Goal: Task Accomplishment & Management: Use online tool/utility

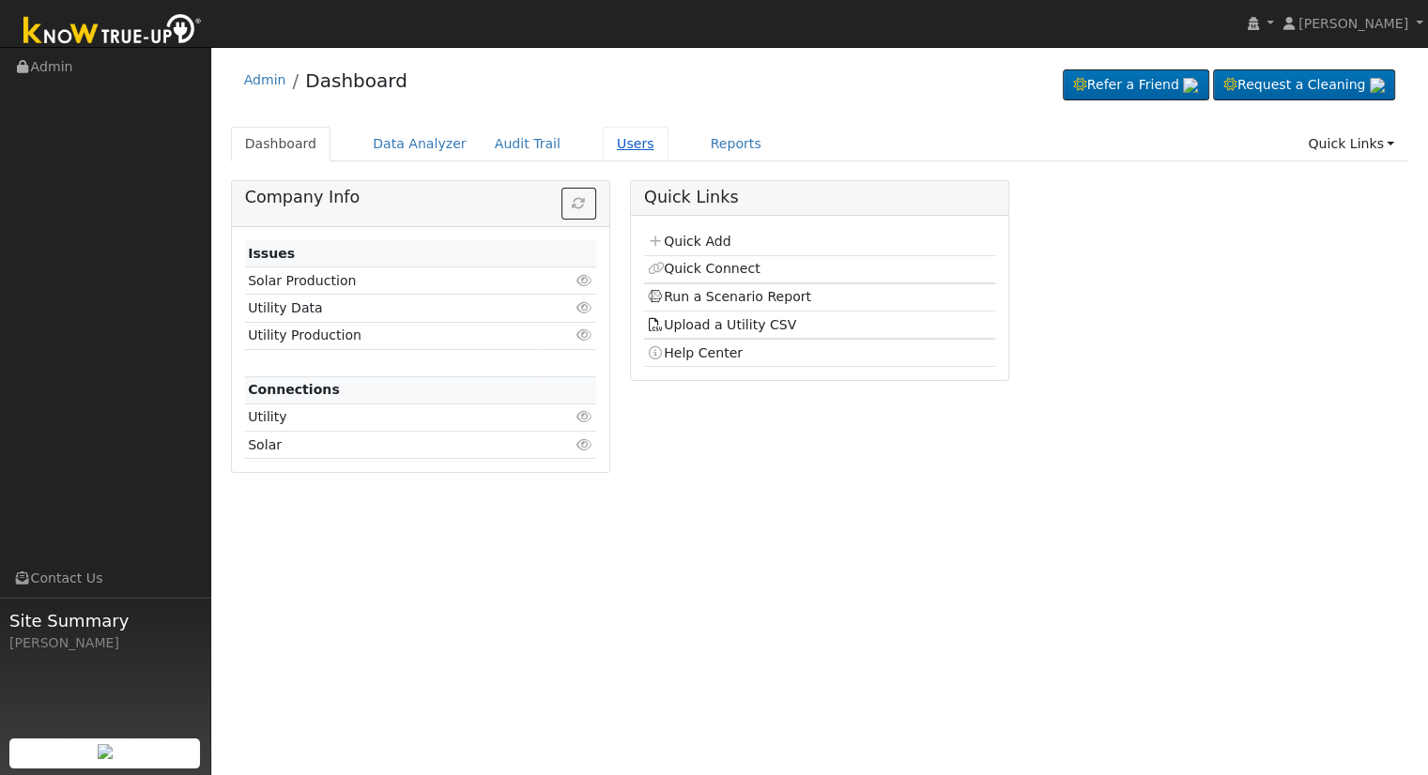
click at [603, 138] on link "Users" at bounding box center [636, 144] width 66 height 35
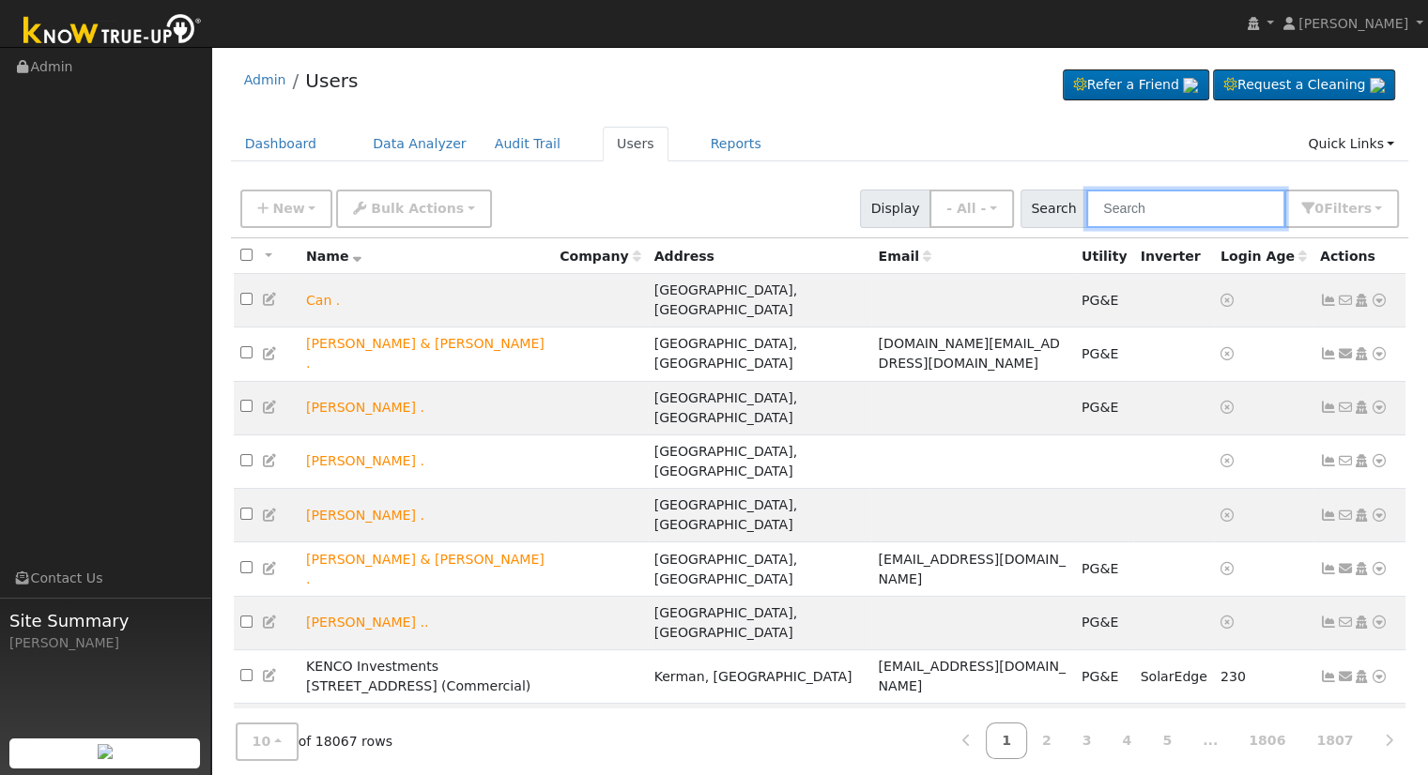
click at [1165, 190] on input "text" at bounding box center [1185, 209] width 199 height 38
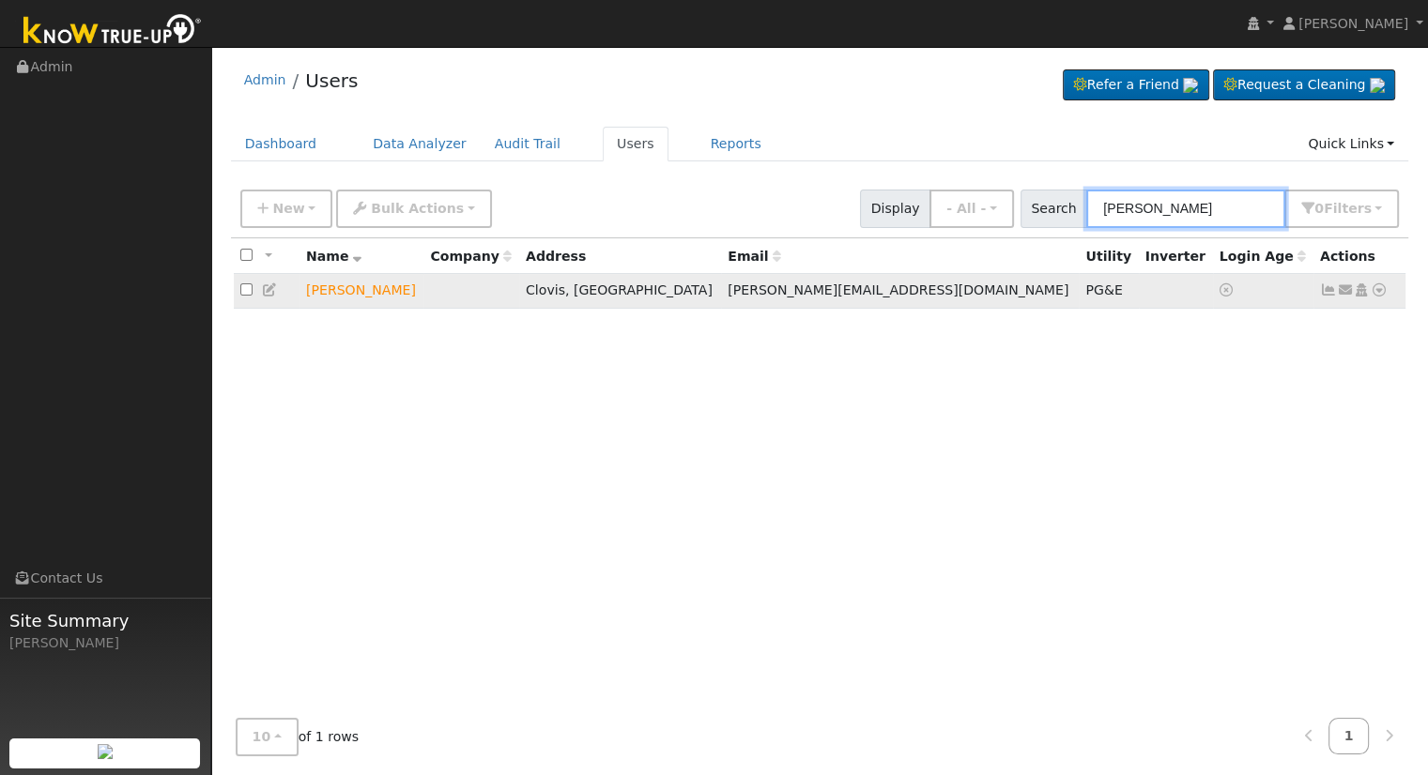
type input "Juan zam"
click at [1378, 286] on icon at bounding box center [1379, 290] width 17 height 13
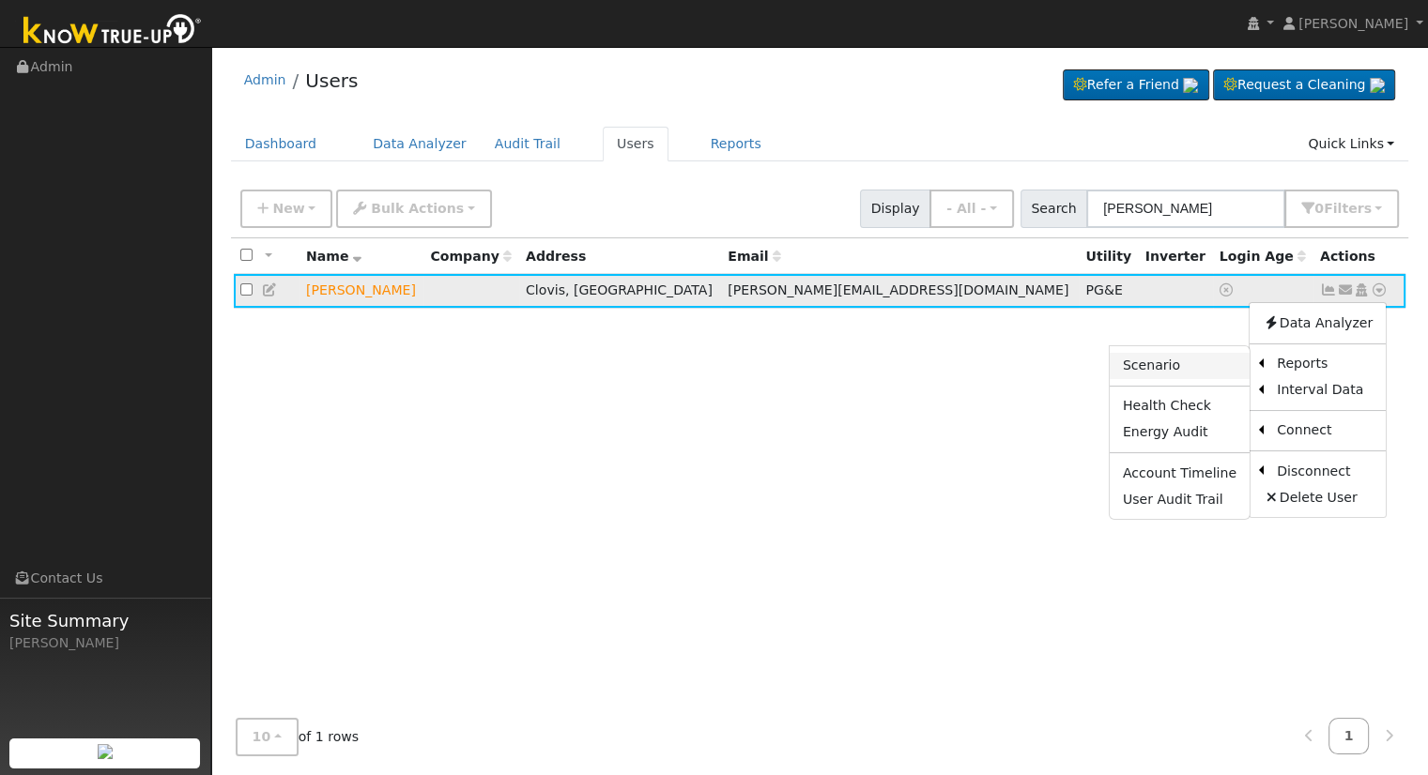
click at [1211, 363] on link "Scenario" at bounding box center [1180, 366] width 140 height 26
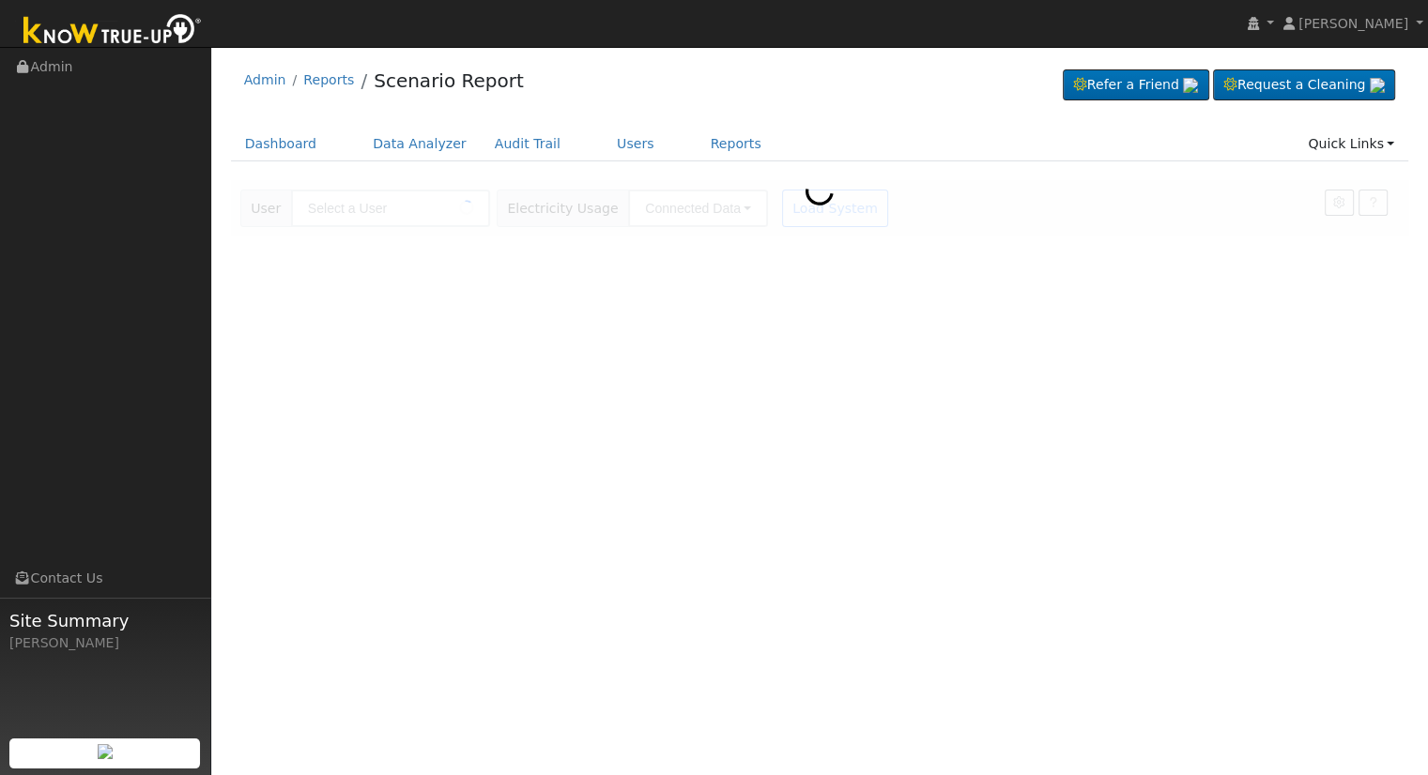
type input "[PERSON_NAME]"
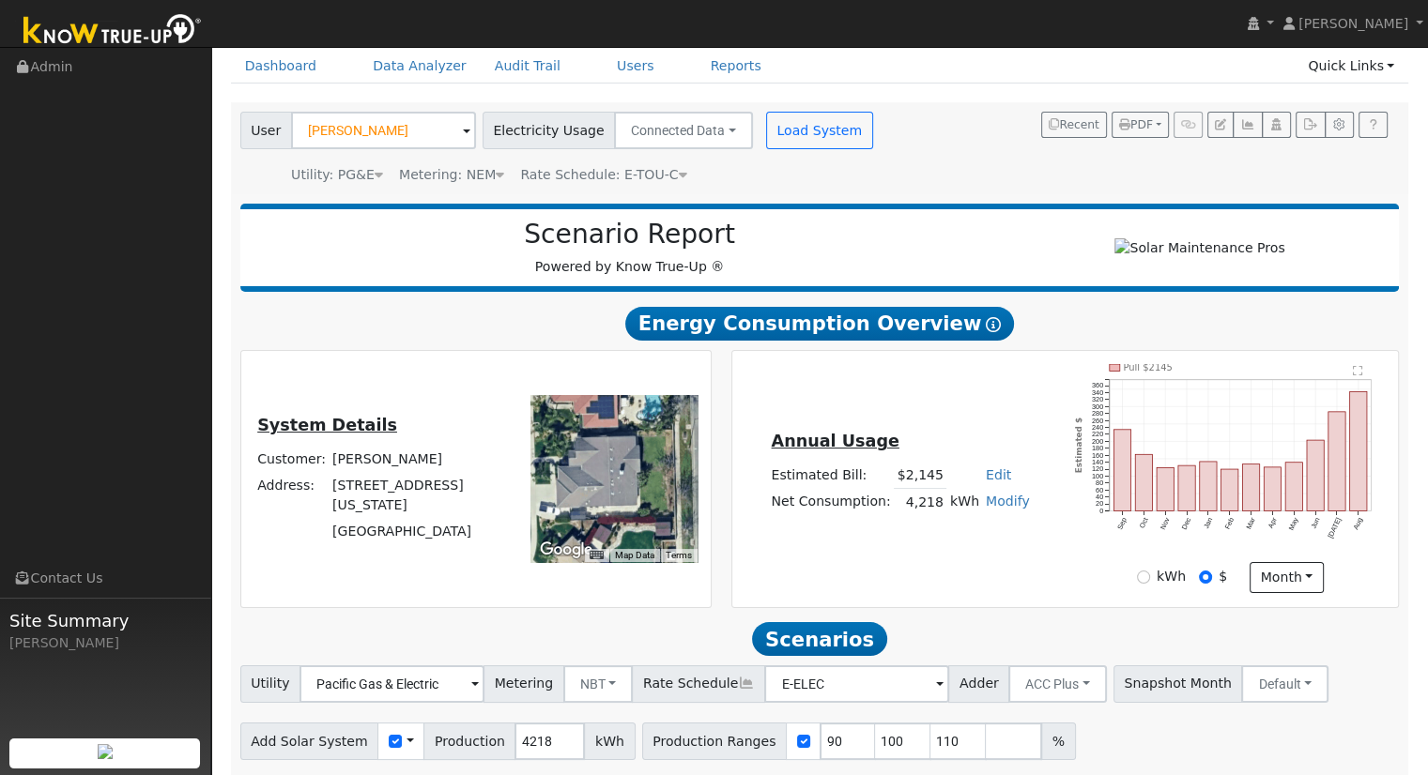
scroll to position [146, 0]
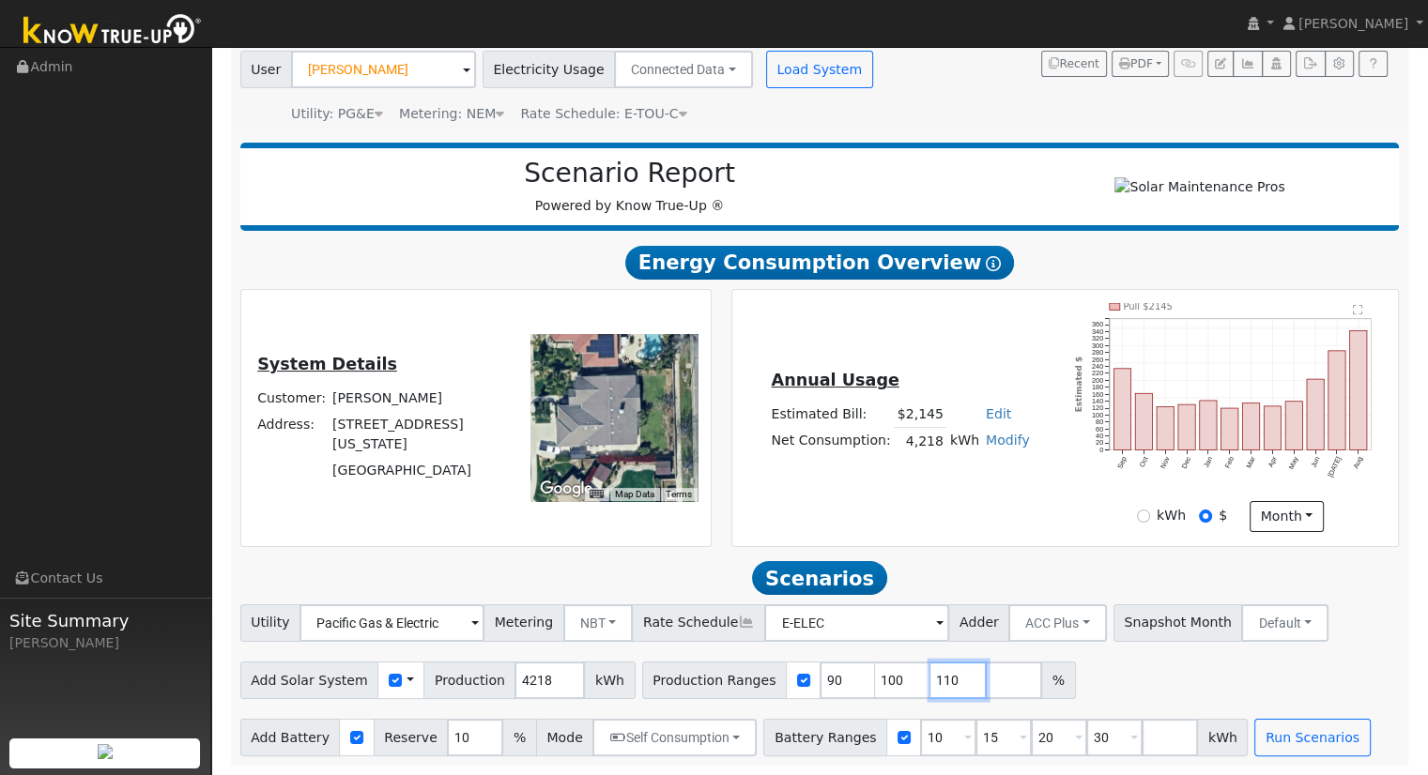
click at [930, 677] on input "110" at bounding box center [958, 681] width 56 height 38
type input "1"
type input "147.344713"
click at [1086, 742] on input "30" at bounding box center [1114, 738] width 56 height 38
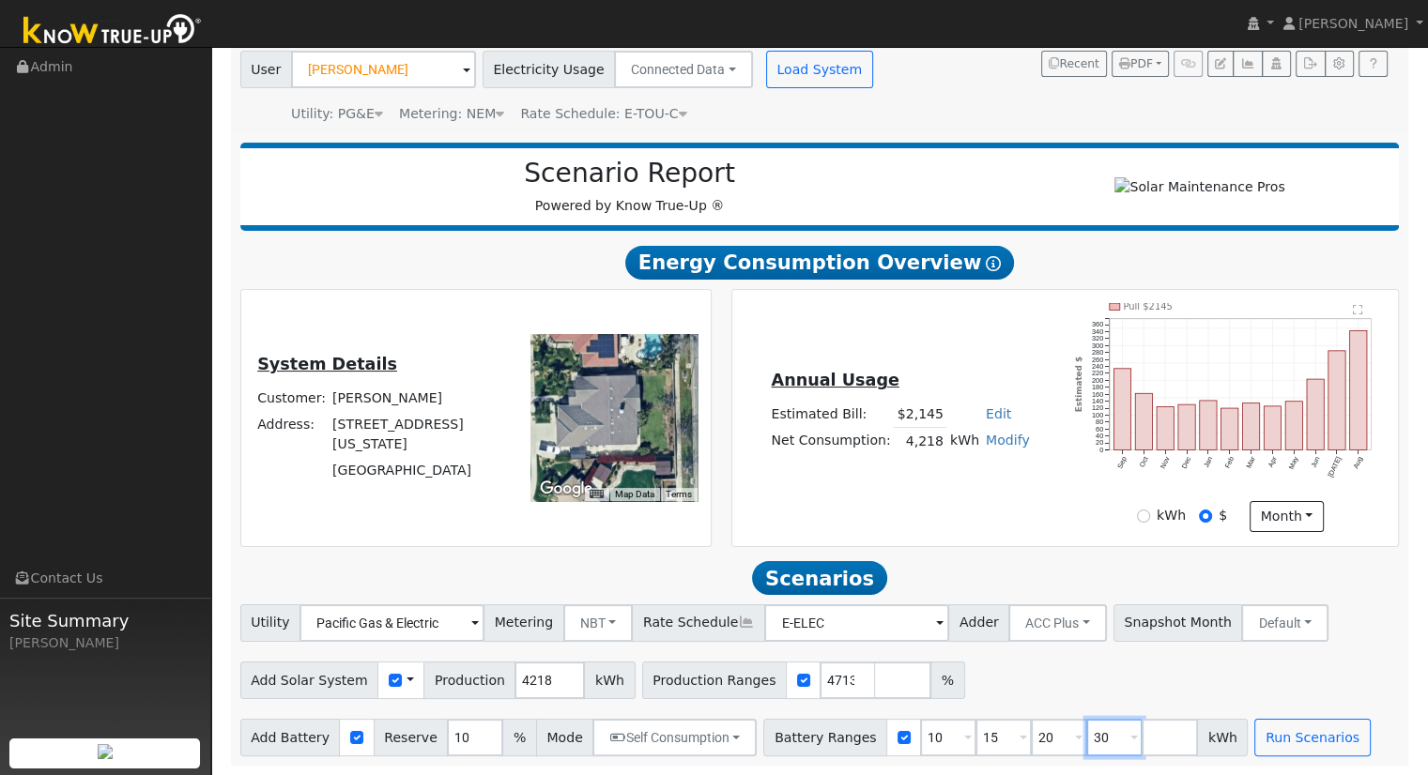
scroll to position [0, 0]
type input "3"
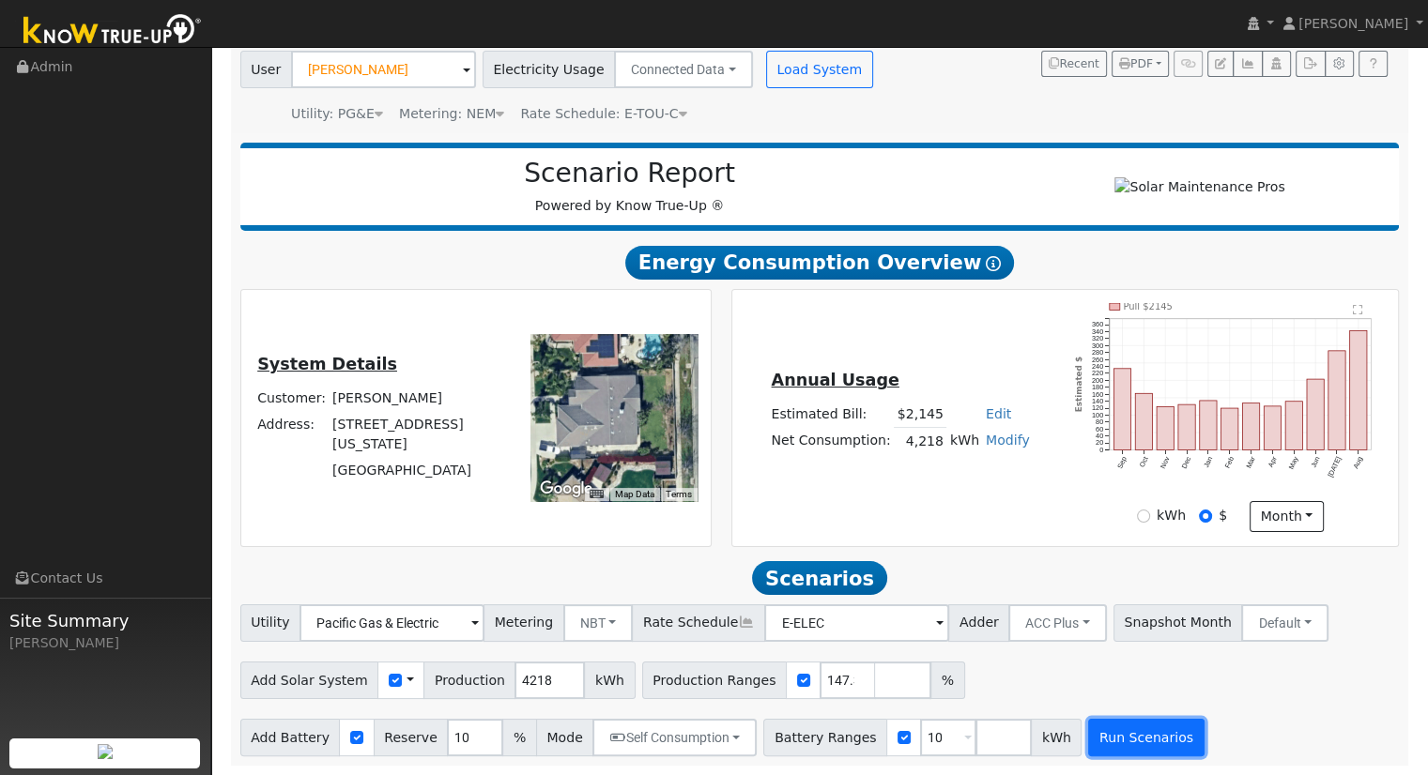
click at [1088, 733] on button "Run Scenarios" at bounding box center [1145, 738] width 115 height 38
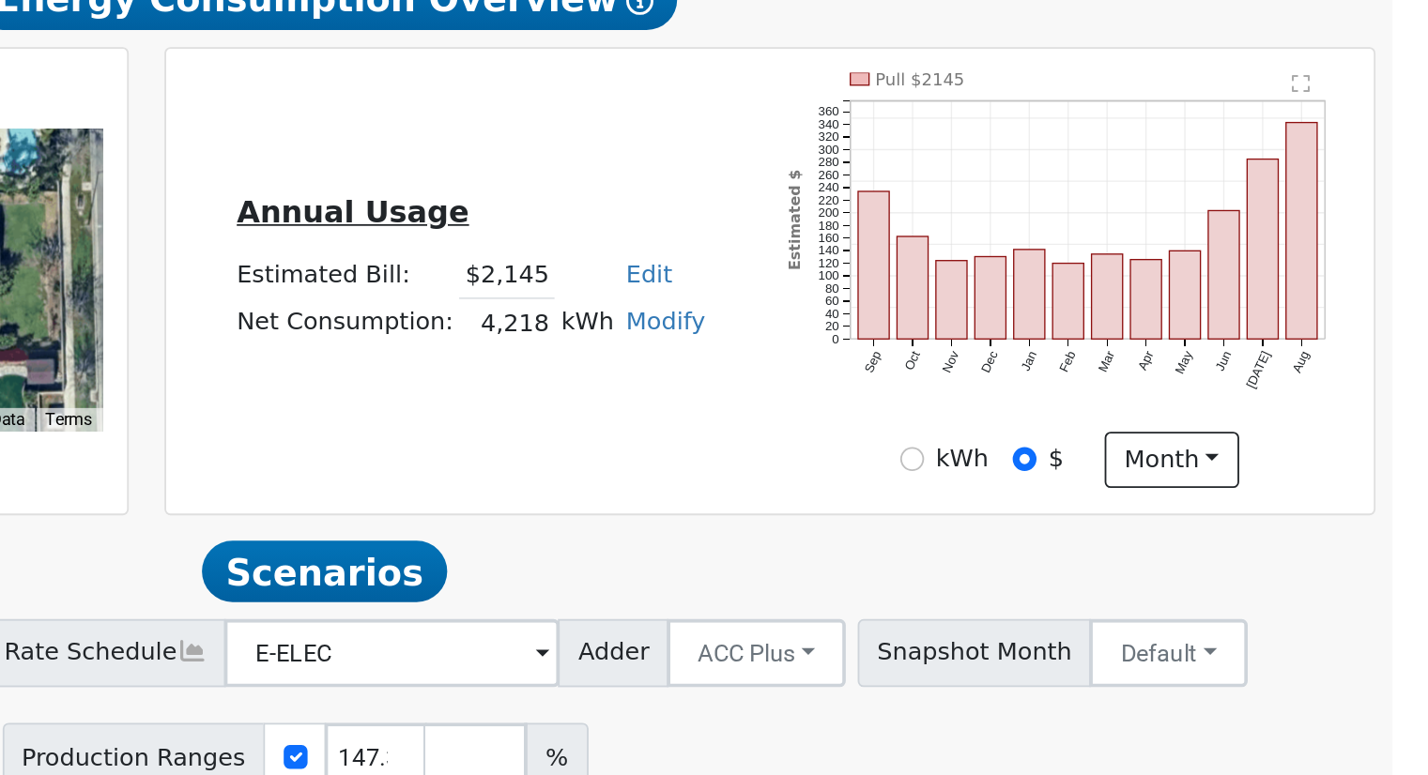
scroll to position [102, 0]
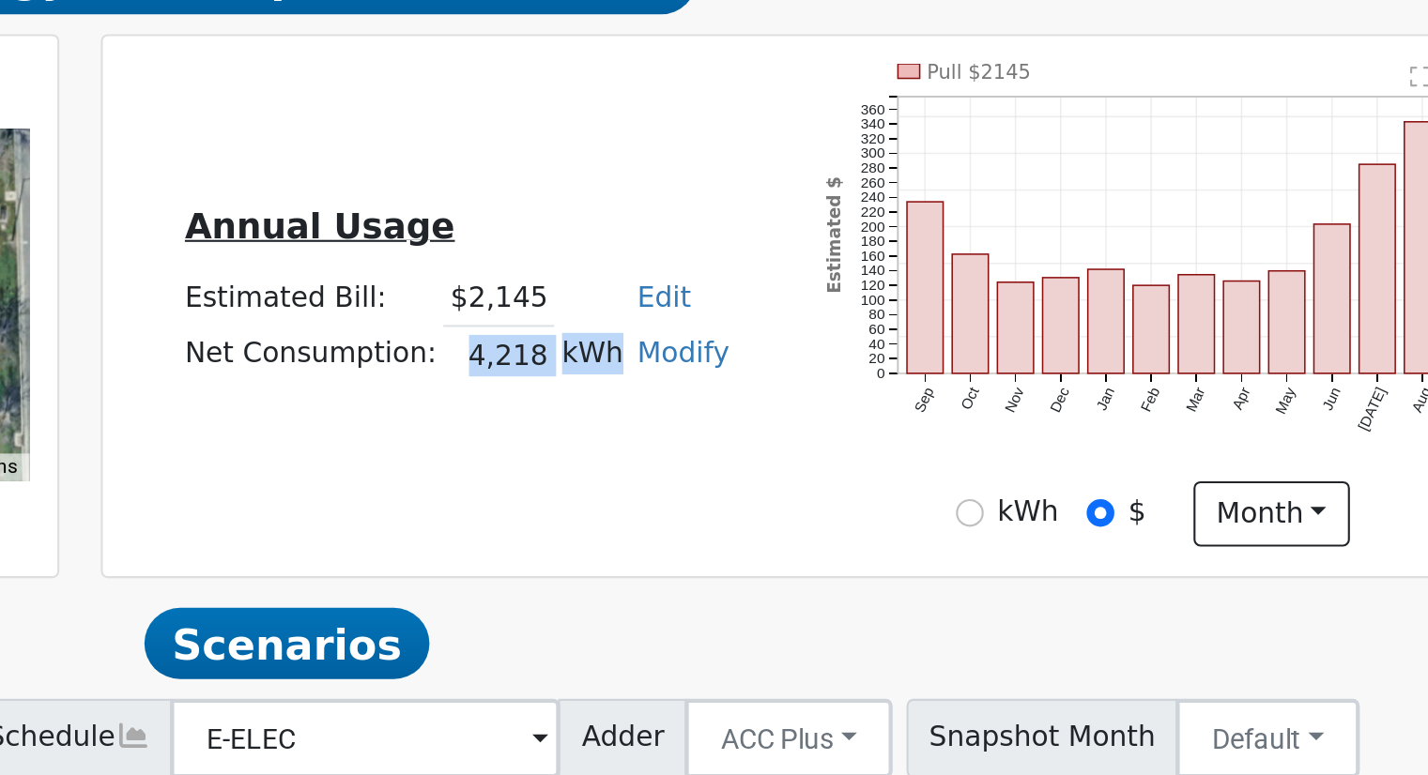
drag, startPoint x: 902, startPoint y: 484, endPoint x: 972, endPoint y: 484, distance: 69.5
click at [972, 484] on tr "Net Consumption: 4,218 kWh Modify Add Consumption Add Electric Vehicle Add Cons…" at bounding box center [900, 478] width 265 height 27
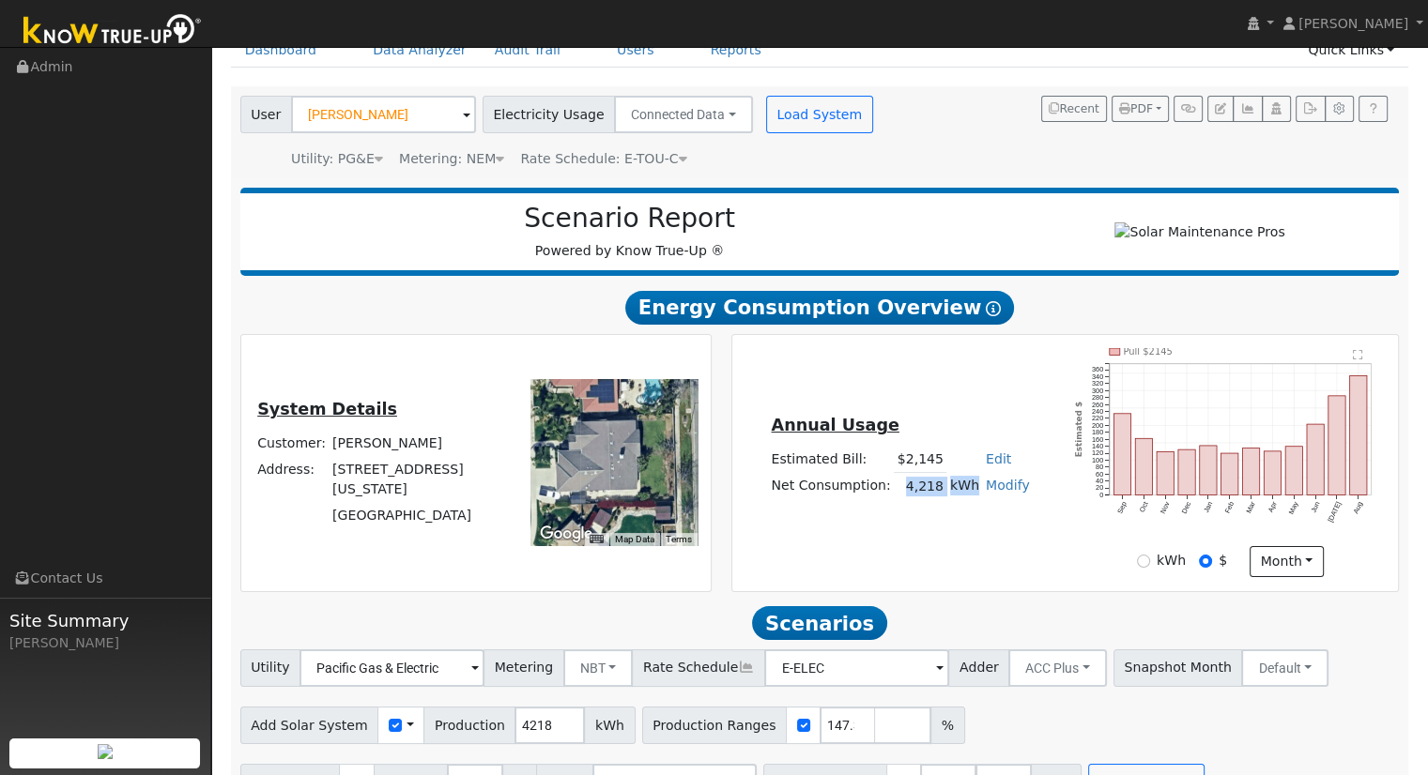
scroll to position [93, 0]
click at [498, 316] on h2 "Energy Consumption Overview Show Help" at bounding box center [819, 308] width 1159 height 35
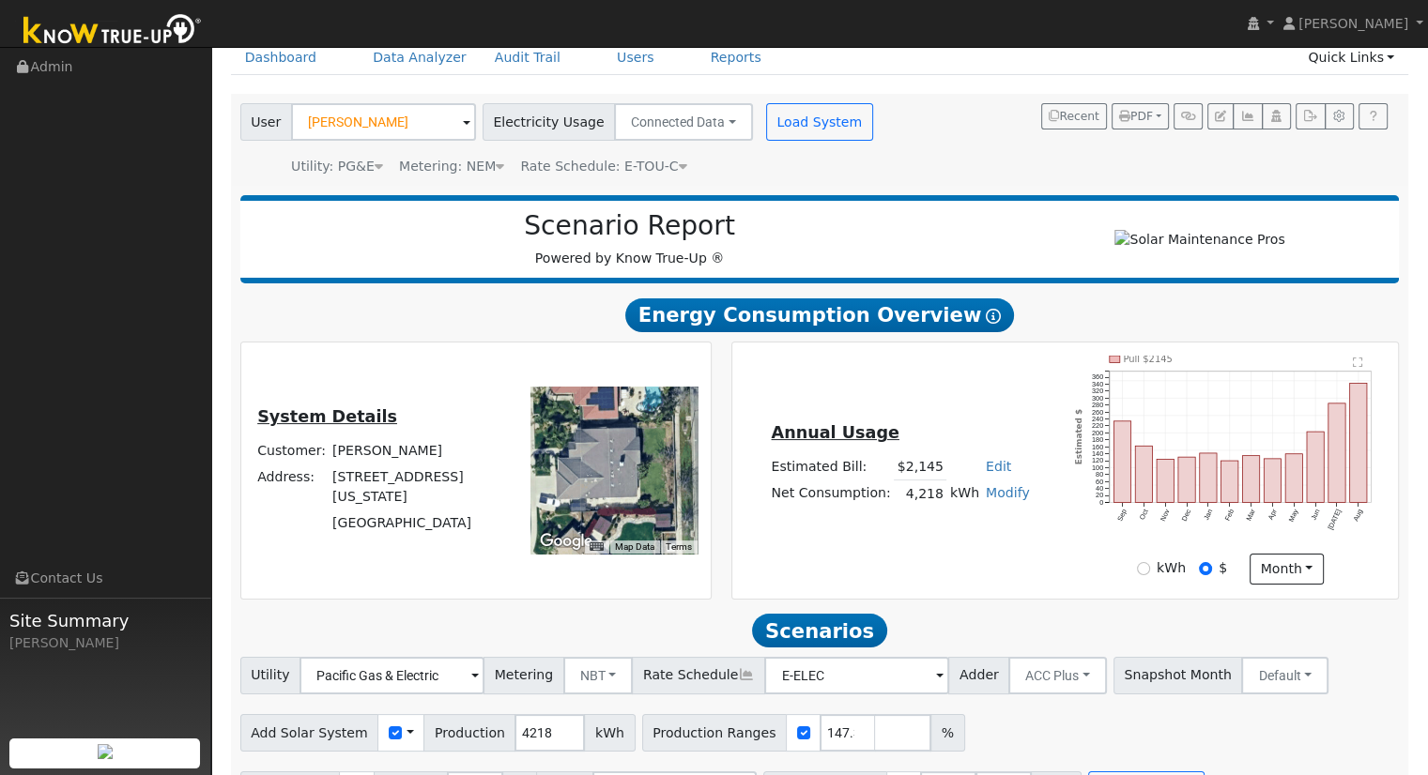
scroll to position [84, 0]
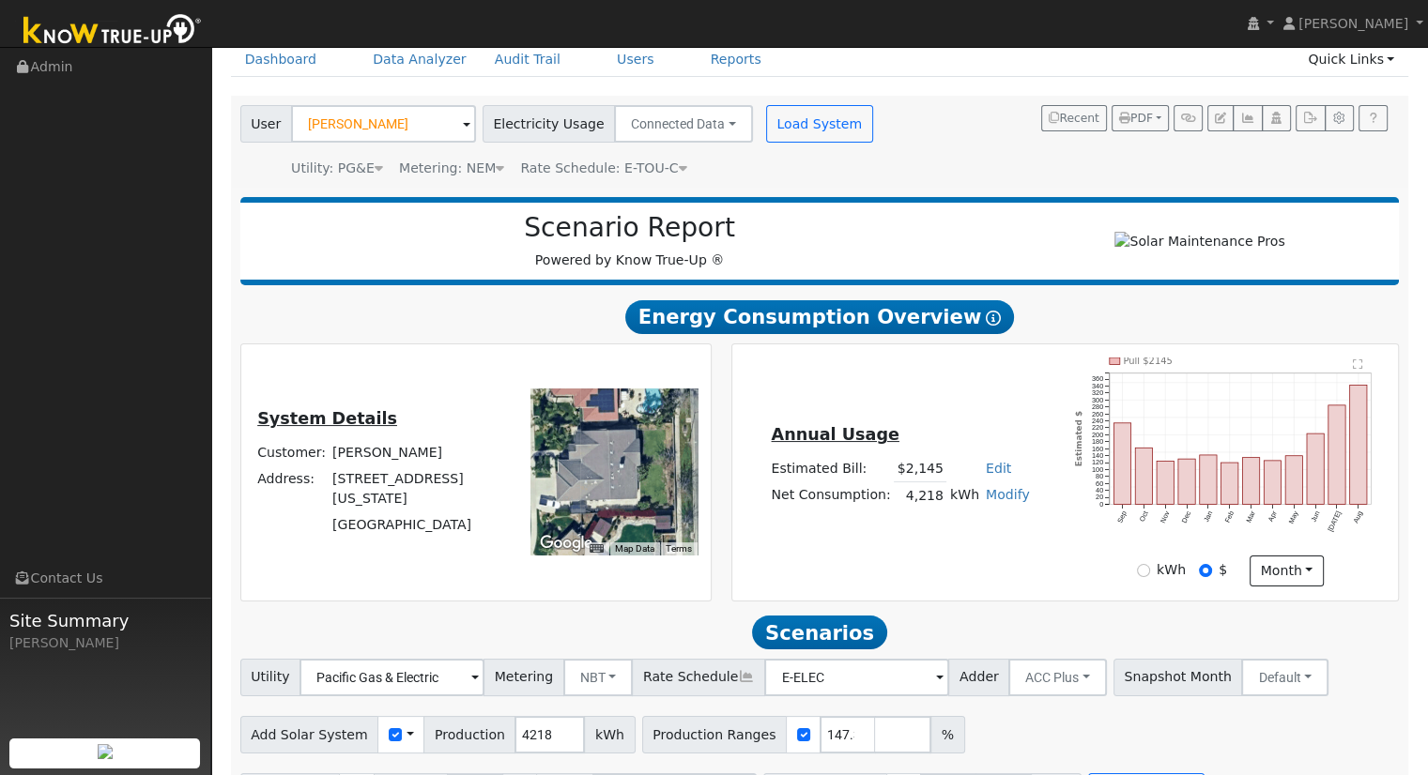
click at [1003, 498] on link "Modify" at bounding box center [1008, 494] width 44 height 15
click at [954, 533] on link "Add Consumption" at bounding box center [937, 525] width 157 height 26
type input "4218"
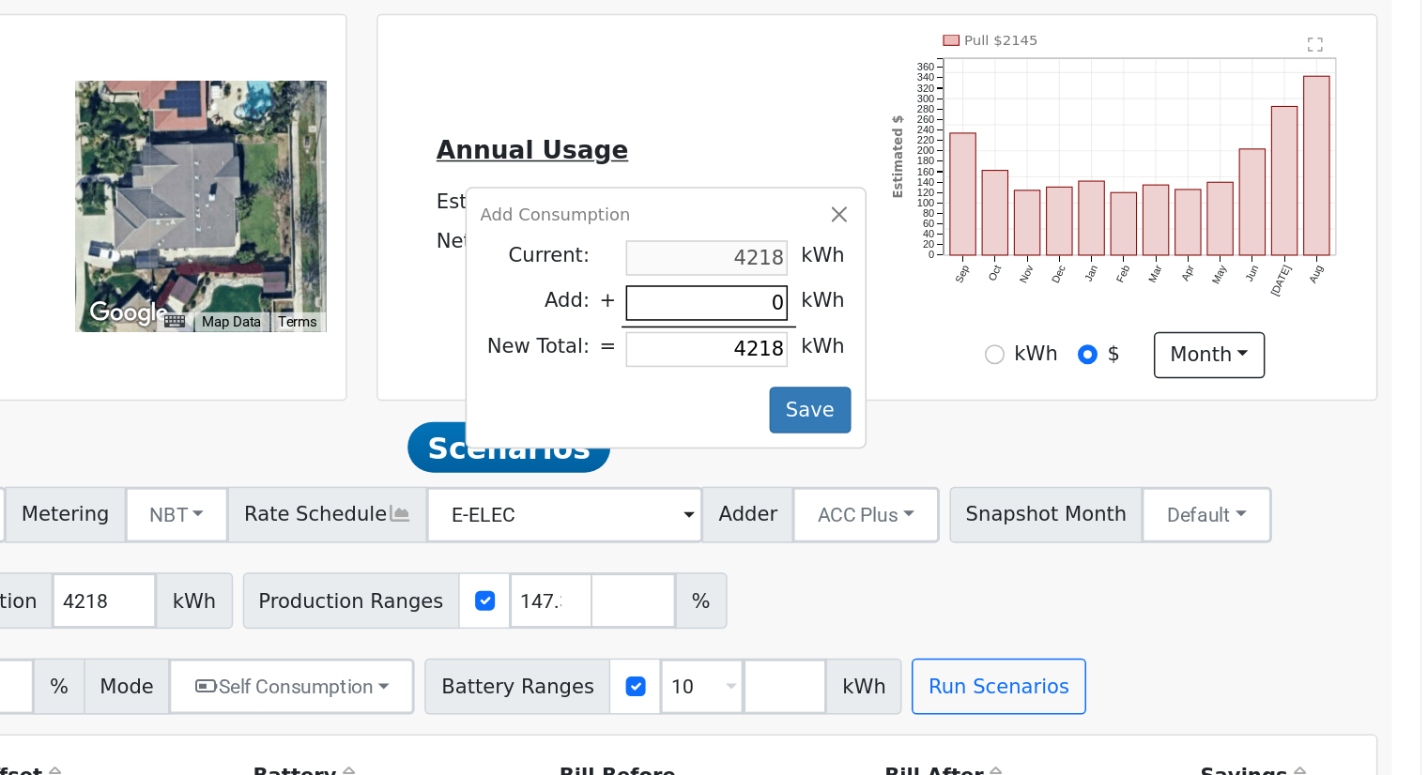
scroll to position [175, 0]
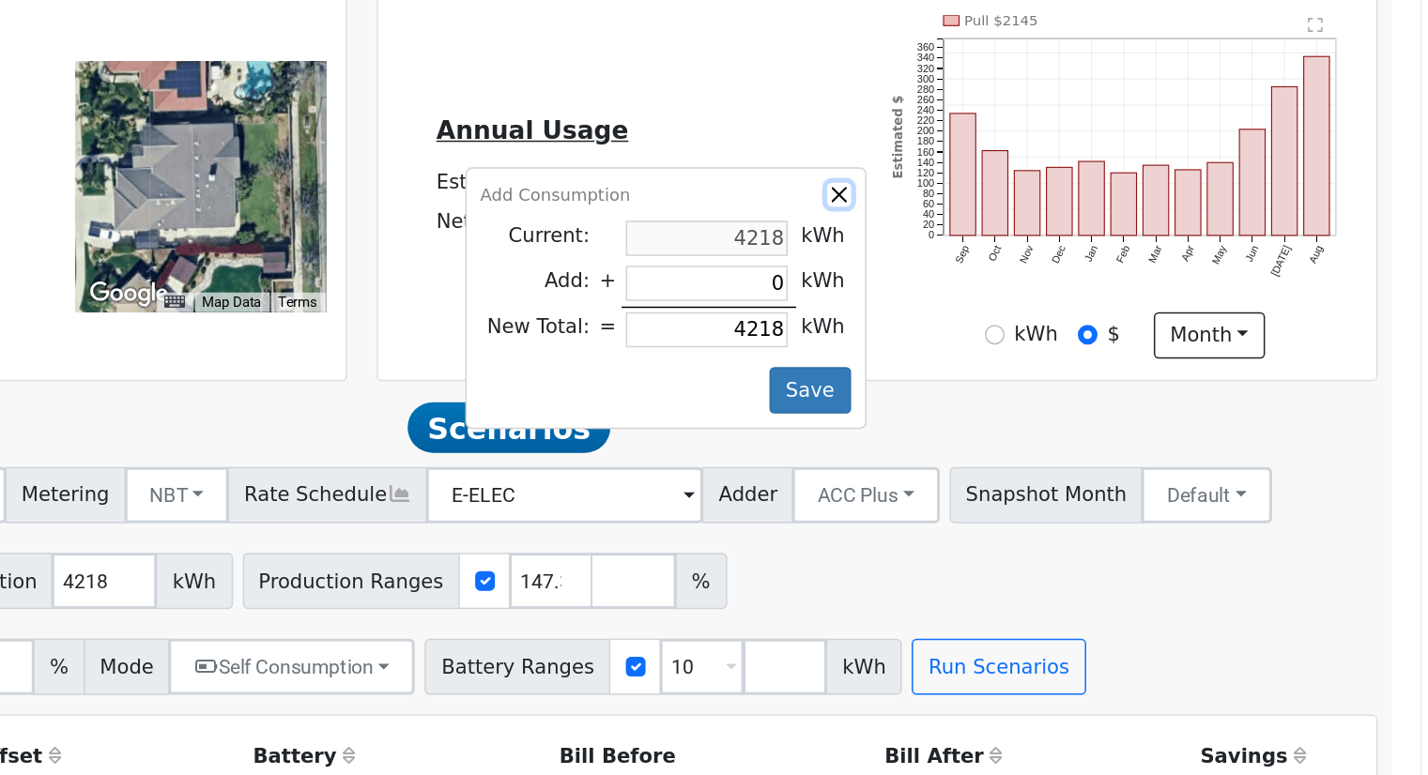
click at [1032, 387] on button "button" at bounding box center [1040, 387] width 16 height 16
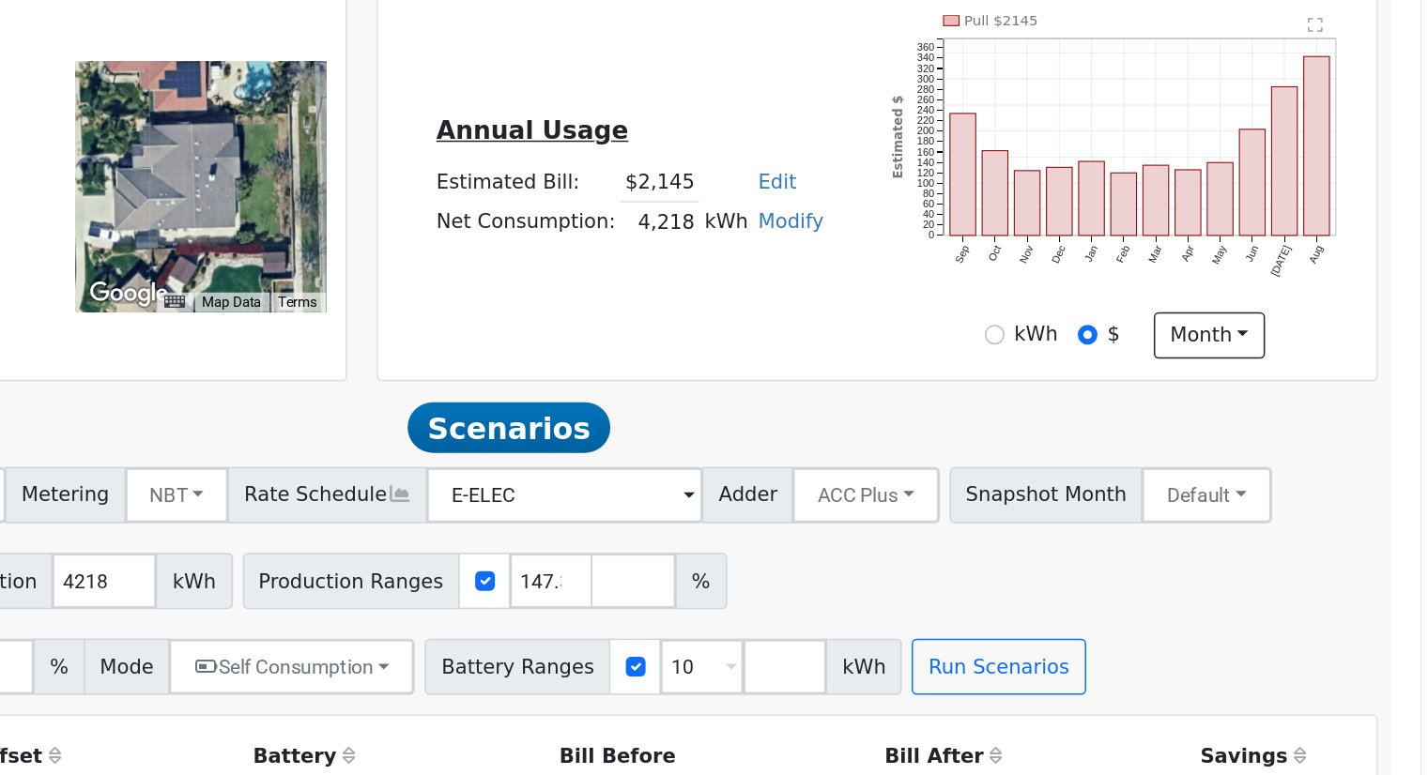
drag, startPoint x: 904, startPoint y: 410, endPoint x: 969, endPoint y: 411, distance: 64.8
click at [969, 411] on tr "Net Consumption: 4,218 kWh Modify Add Consumption Add Electric Vehicle Add Cons…" at bounding box center [900, 405] width 265 height 27
click at [989, 408] on link "Modify" at bounding box center [1008, 404] width 44 height 15
click at [957, 437] on link "Add Consumption" at bounding box center [937, 434] width 157 height 26
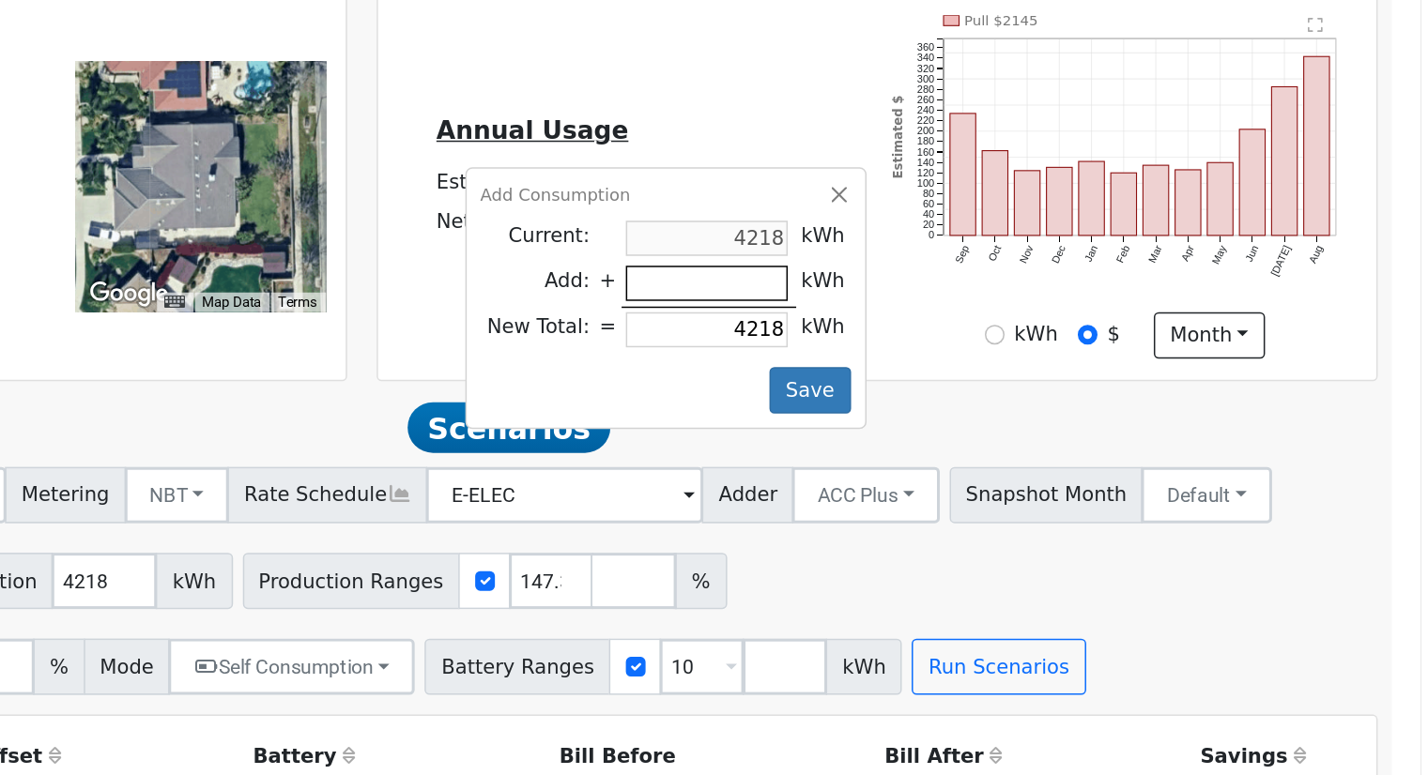
type input "1"
type input "4219"
type input "12"
type input "4230"
type input "120"
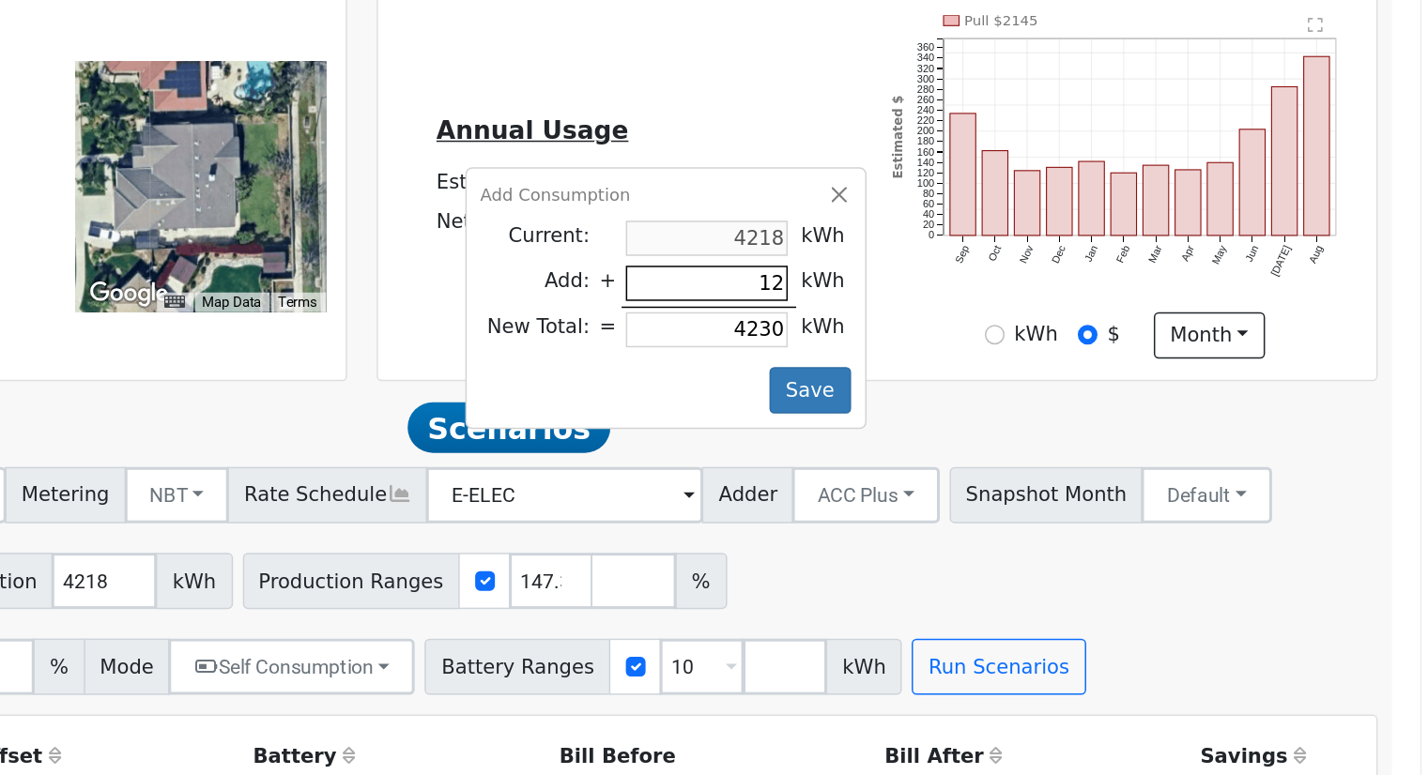
type input "4338"
type input "1200"
type input "5418"
type input "1200"
click at [1010, 520] on button "Save" at bounding box center [1020, 518] width 54 height 32
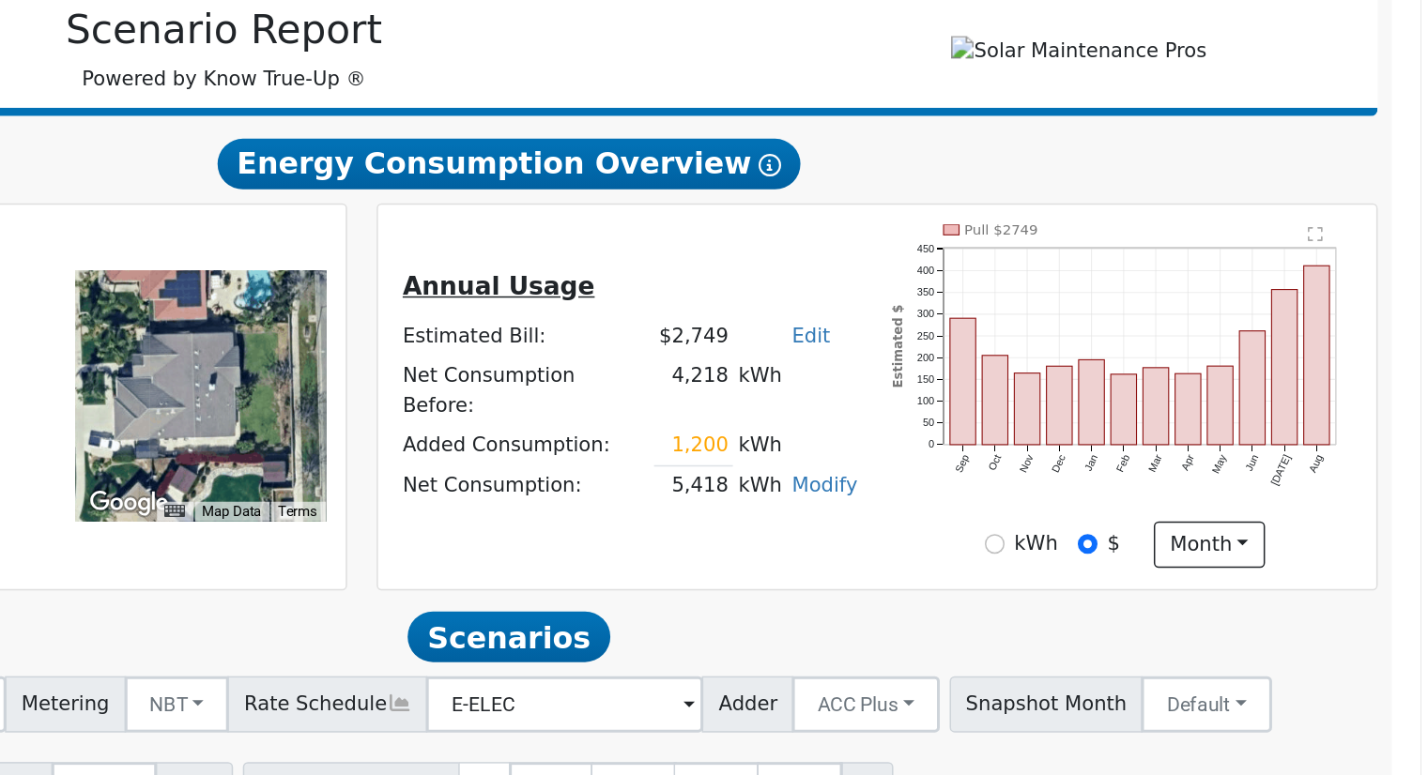
scroll to position [63, 0]
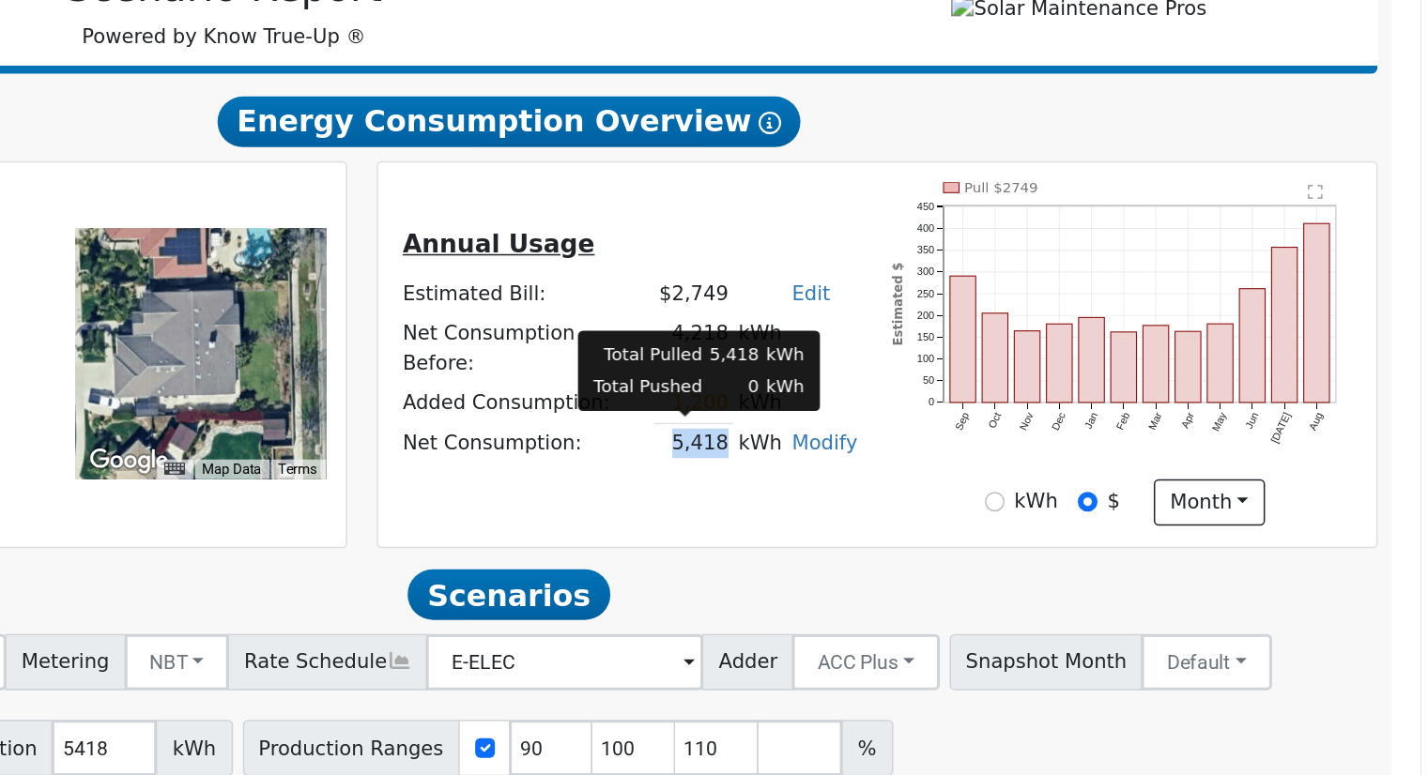
drag, startPoint x: 925, startPoint y: 551, endPoint x: 957, endPoint y: 550, distance: 31.9
click at [957, 550] on td "5,418" at bounding box center [942, 553] width 53 height 27
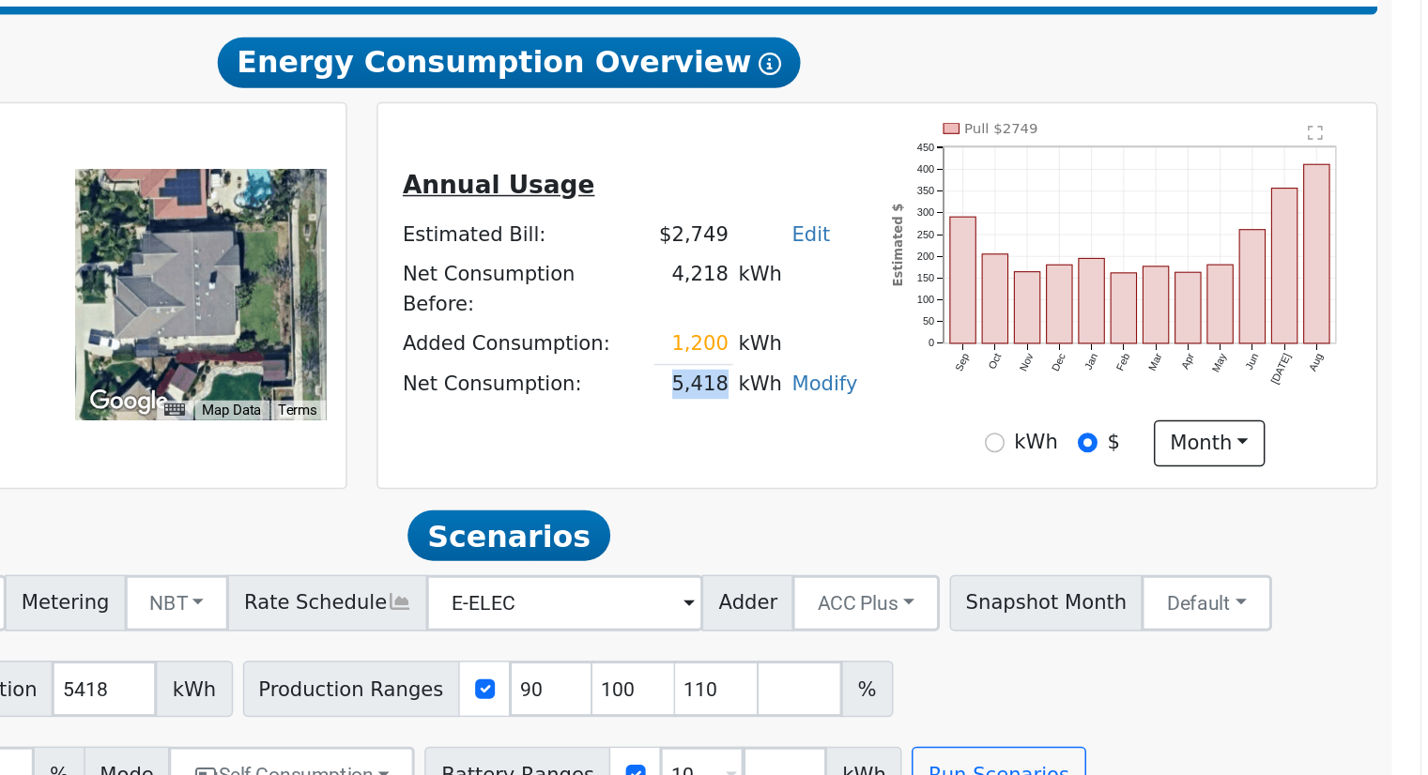
scroll to position [146, 0]
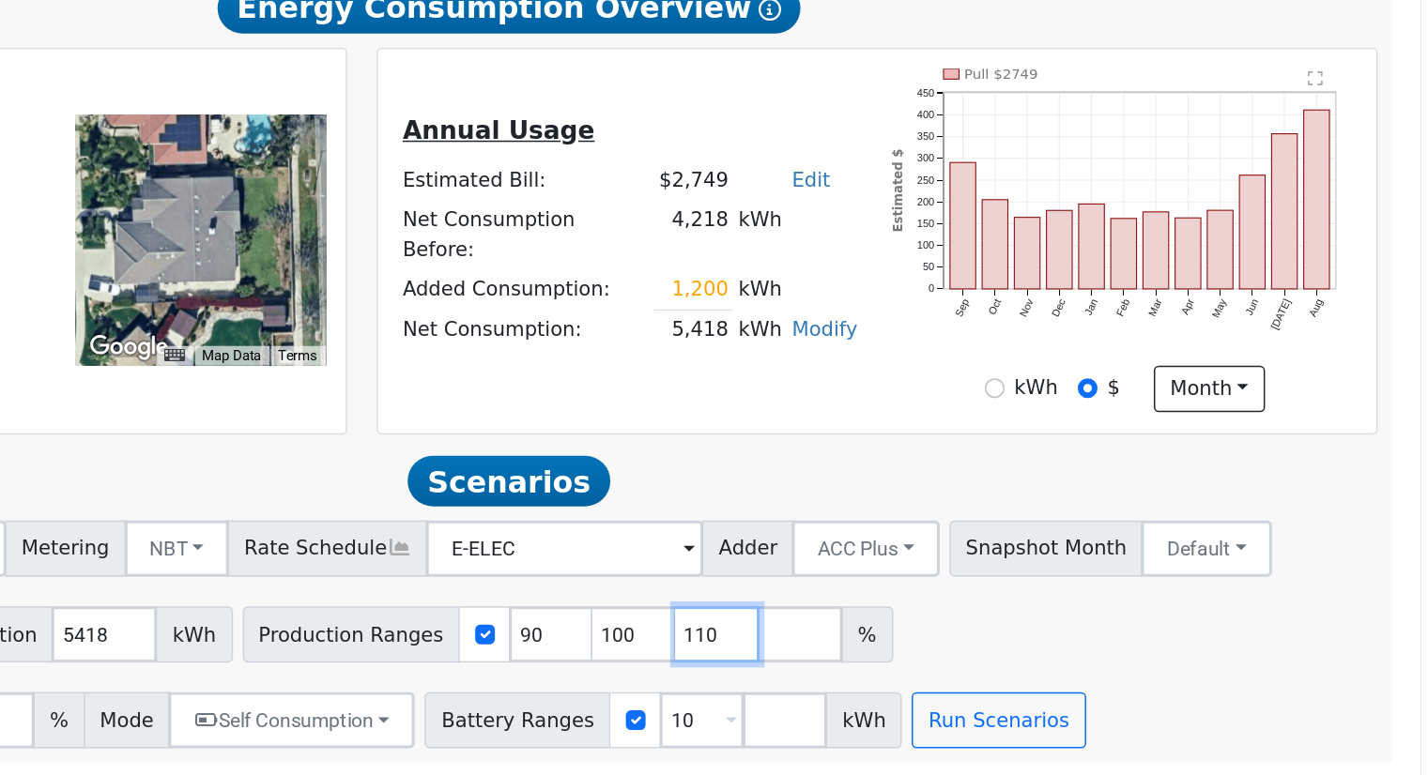
click at [930, 684] on input "110" at bounding box center [958, 681] width 56 height 38
type input "1"
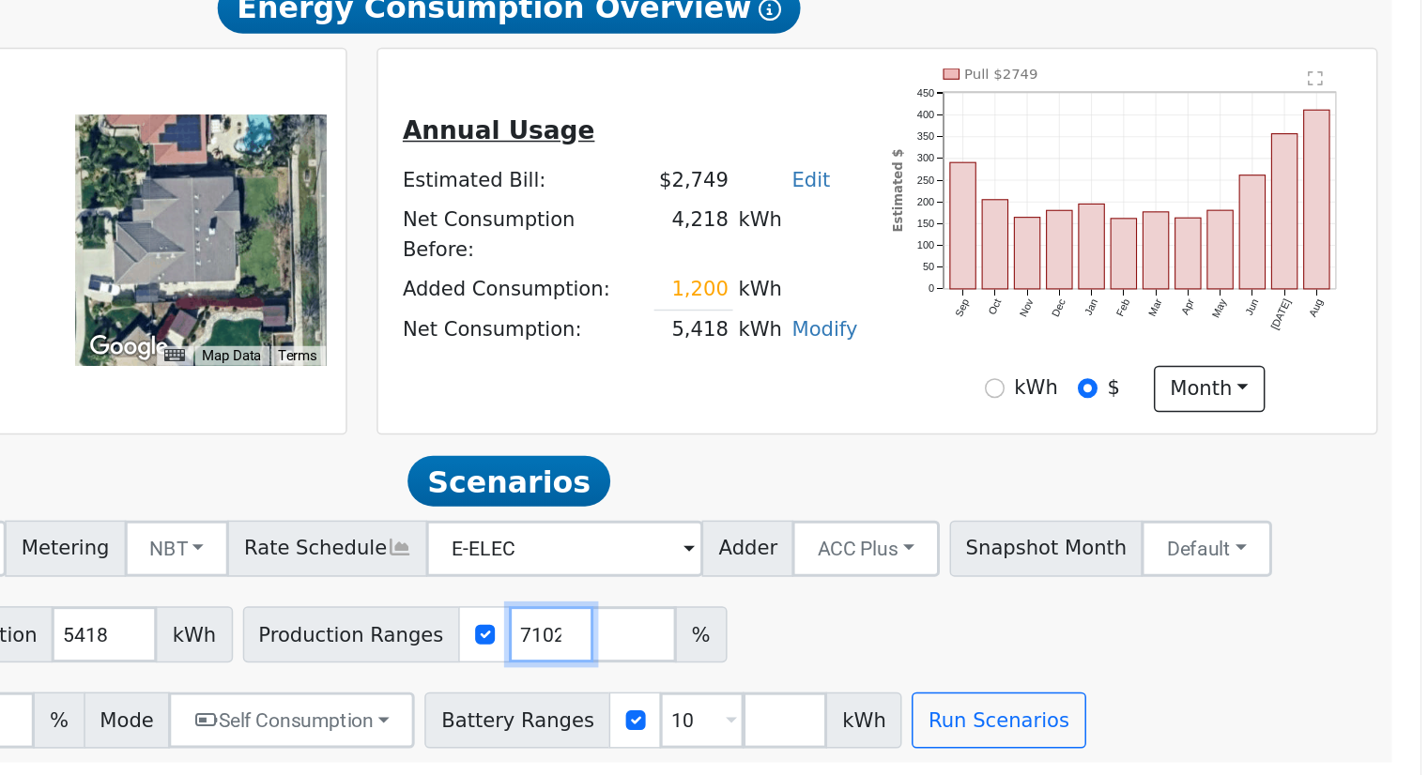
scroll to position [0, 49]
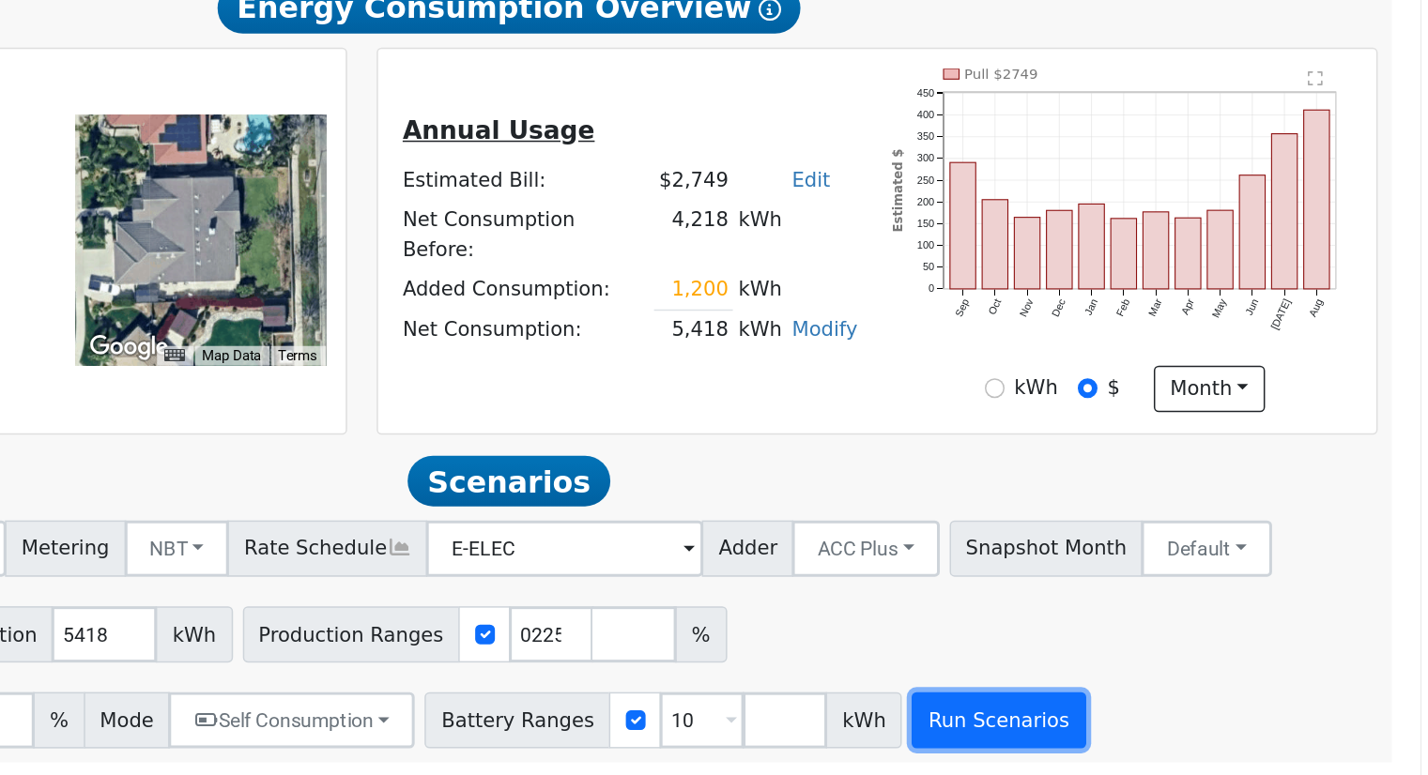
click at [1088, 743] on button "Run Scenarios" at bounding box center [1145, 738] width 115 height 38
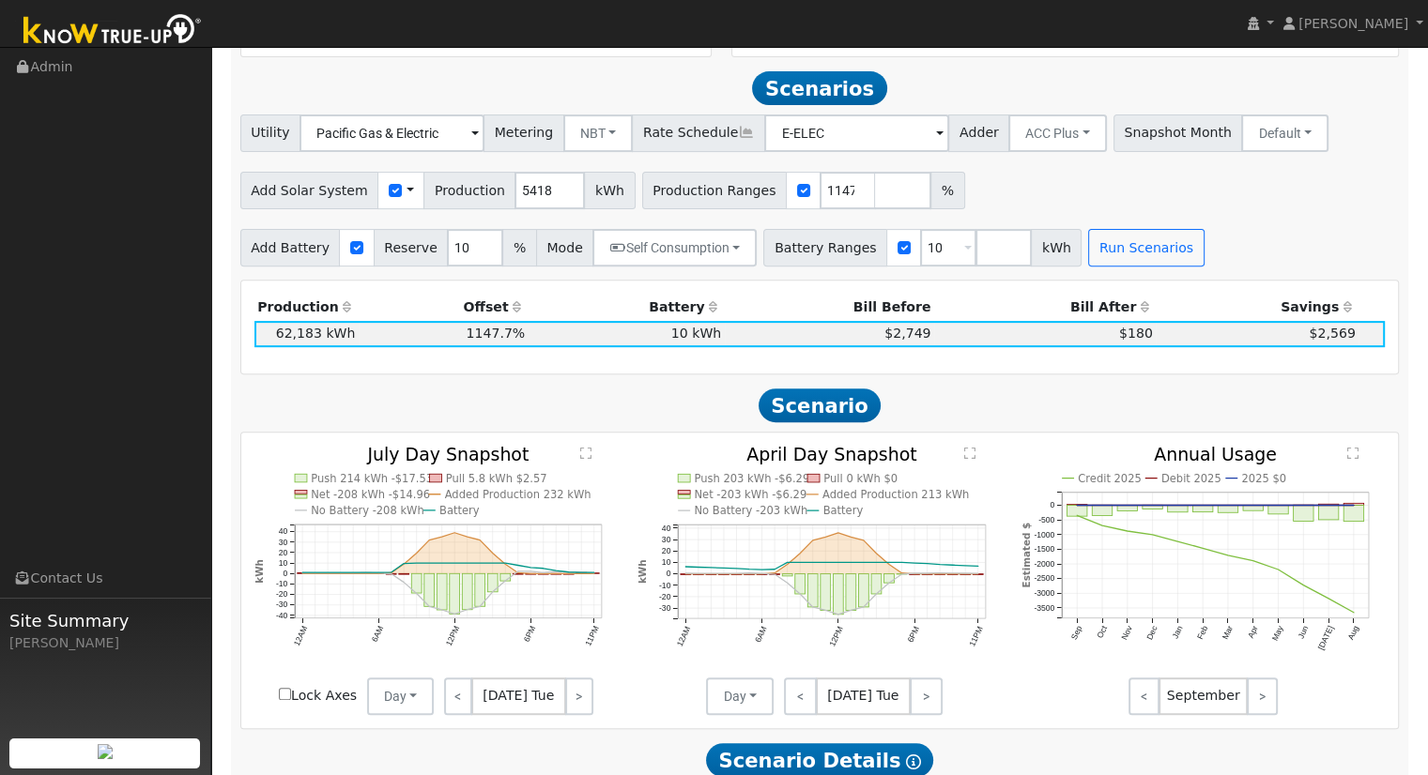
scroll to position [650, 0]
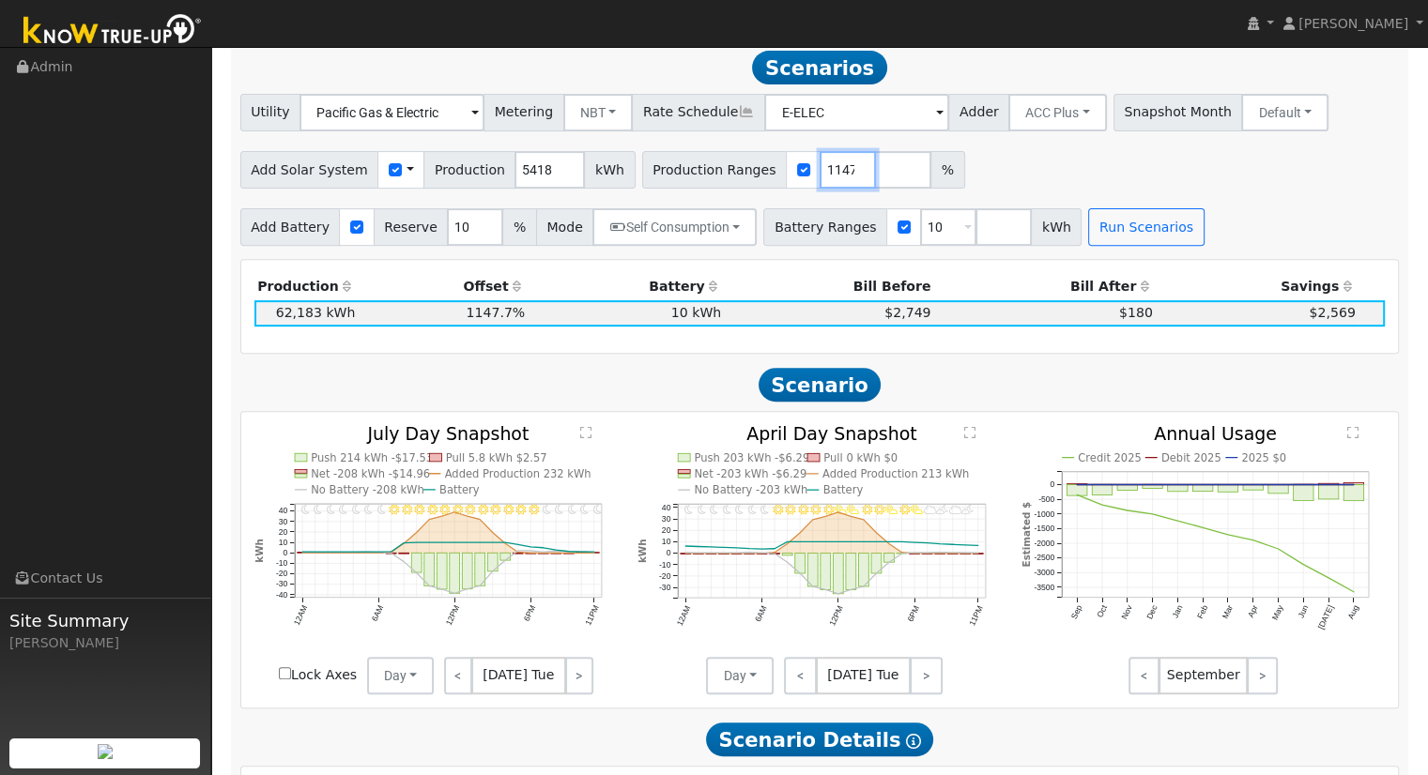
click at [820, 176] on input "1147.710225" at bounding box center [848, 170] width 56 height 38
click at [1100, 219] on button "Run Scenarios" at bounding box center [1145, 227] width 115 height 38
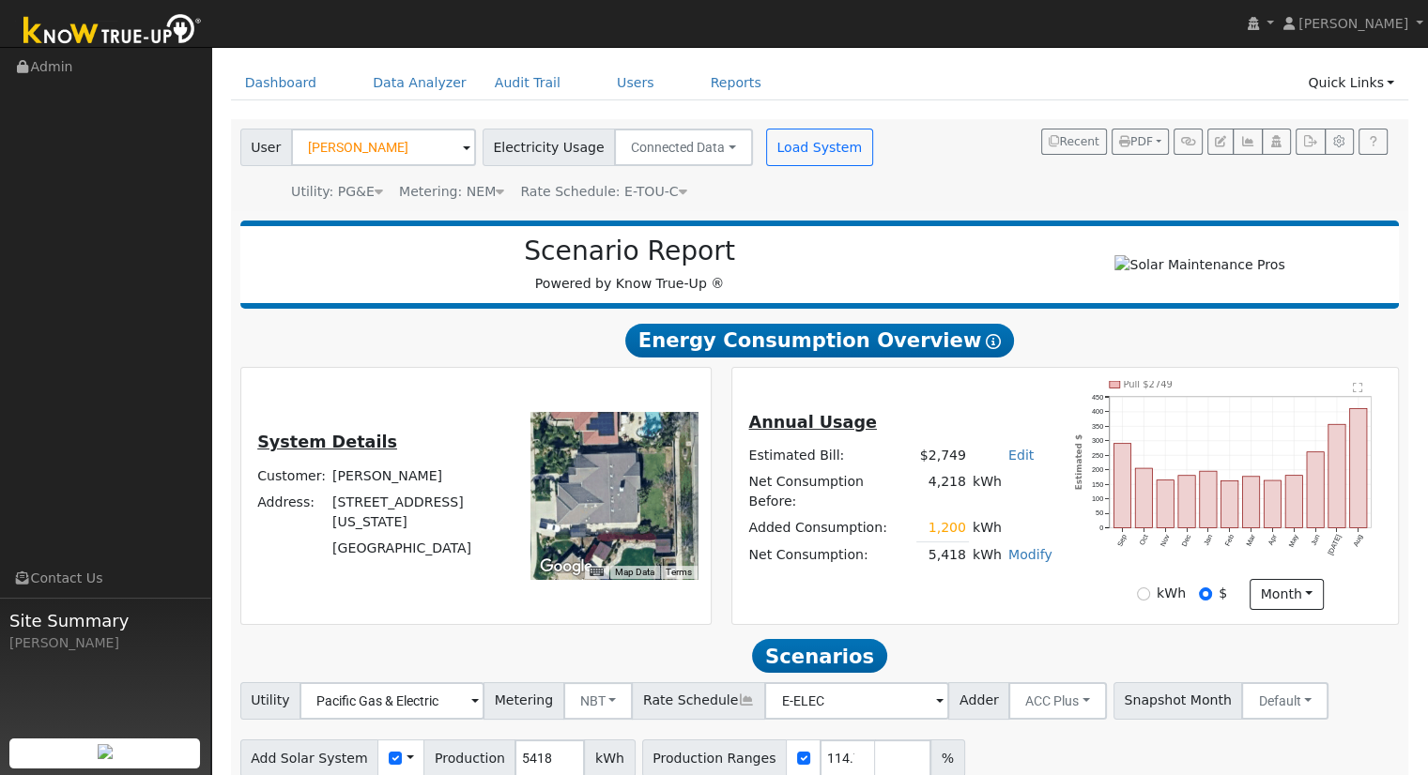
scroll to position [94, 0]
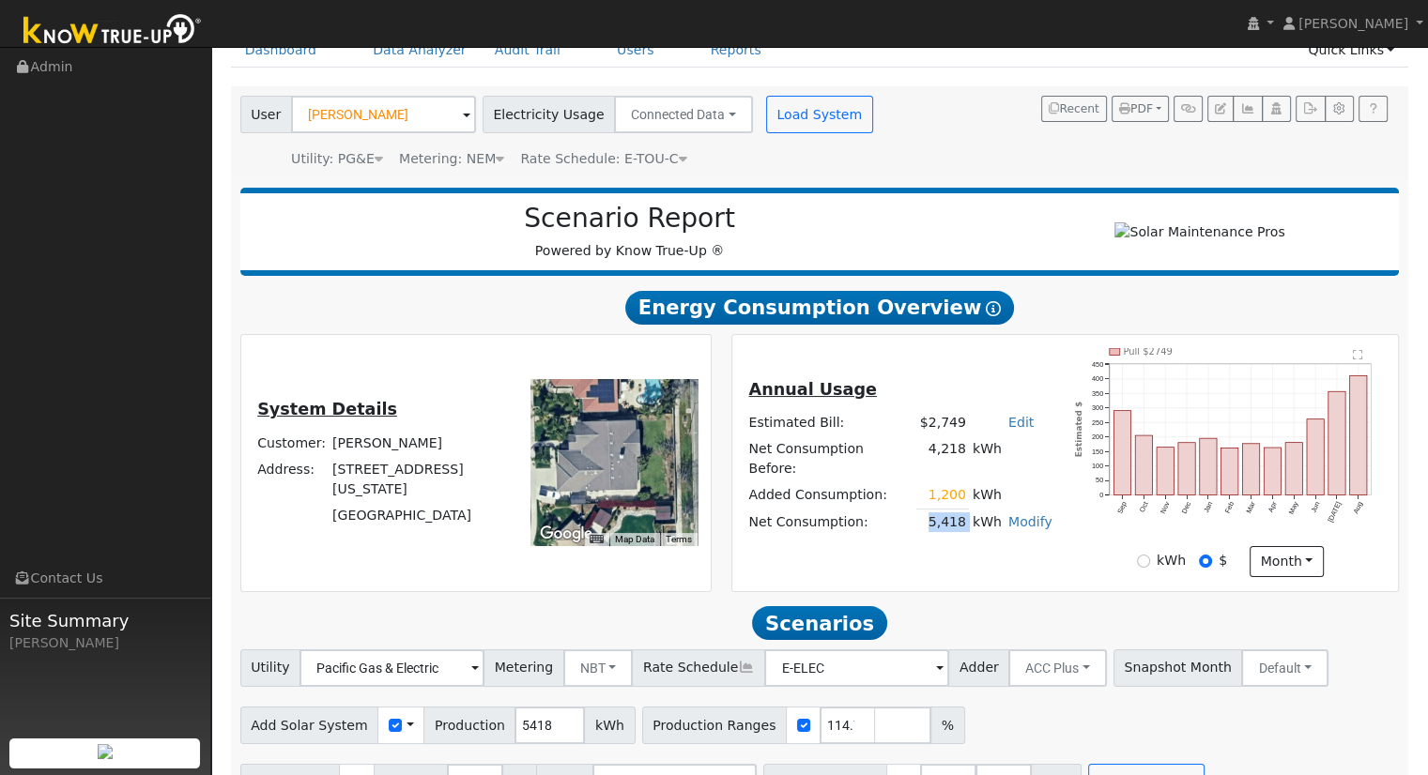
drag, startPoint x: 927, startPoint y: 520, endPoint x: 961, endPoint y: 525, distance: 35.0
click at [961, 525] on tr "Net Consumption: 5,418 kWh Modify Edit Consumption Add Electric Vehicle Add Con…" at bounding box center [900, 522] width 310 height 27
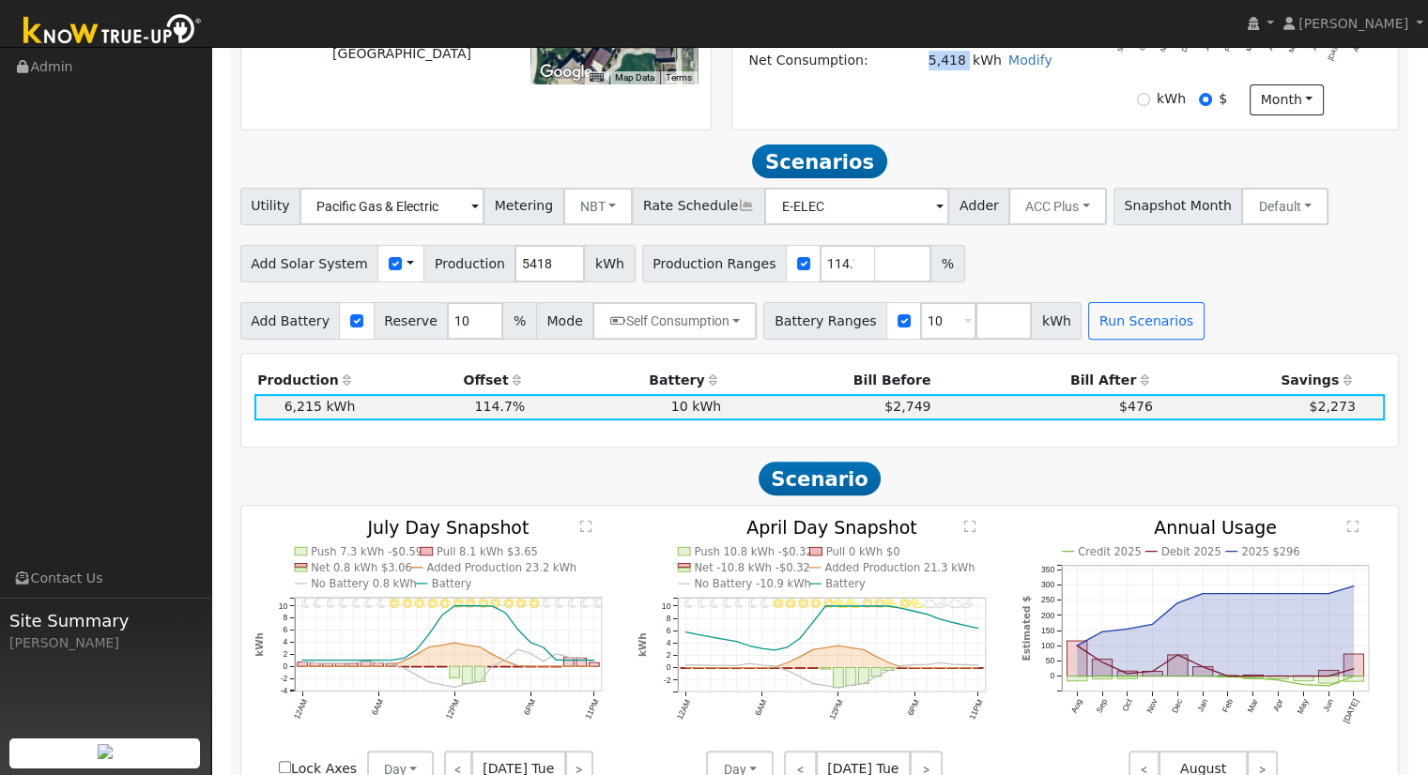
scroll to position [563, 0]
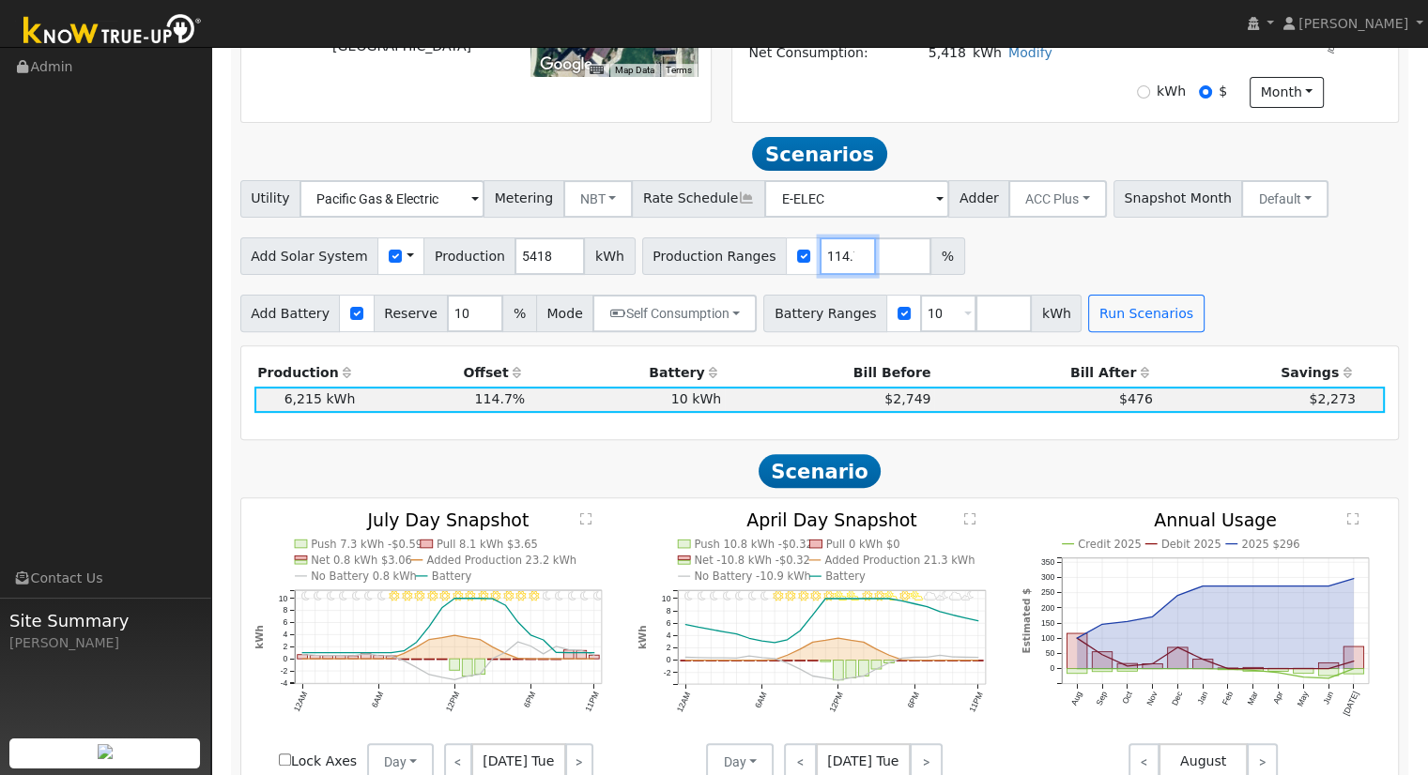
click at [820, 260] on input "114.710225" at bounding box center [848, 257] width 56 height 38
type input "134.902178"
click at [1133, 316] on button "Run Scenarios" at bounding box center [1145, 314] width 115 height 38
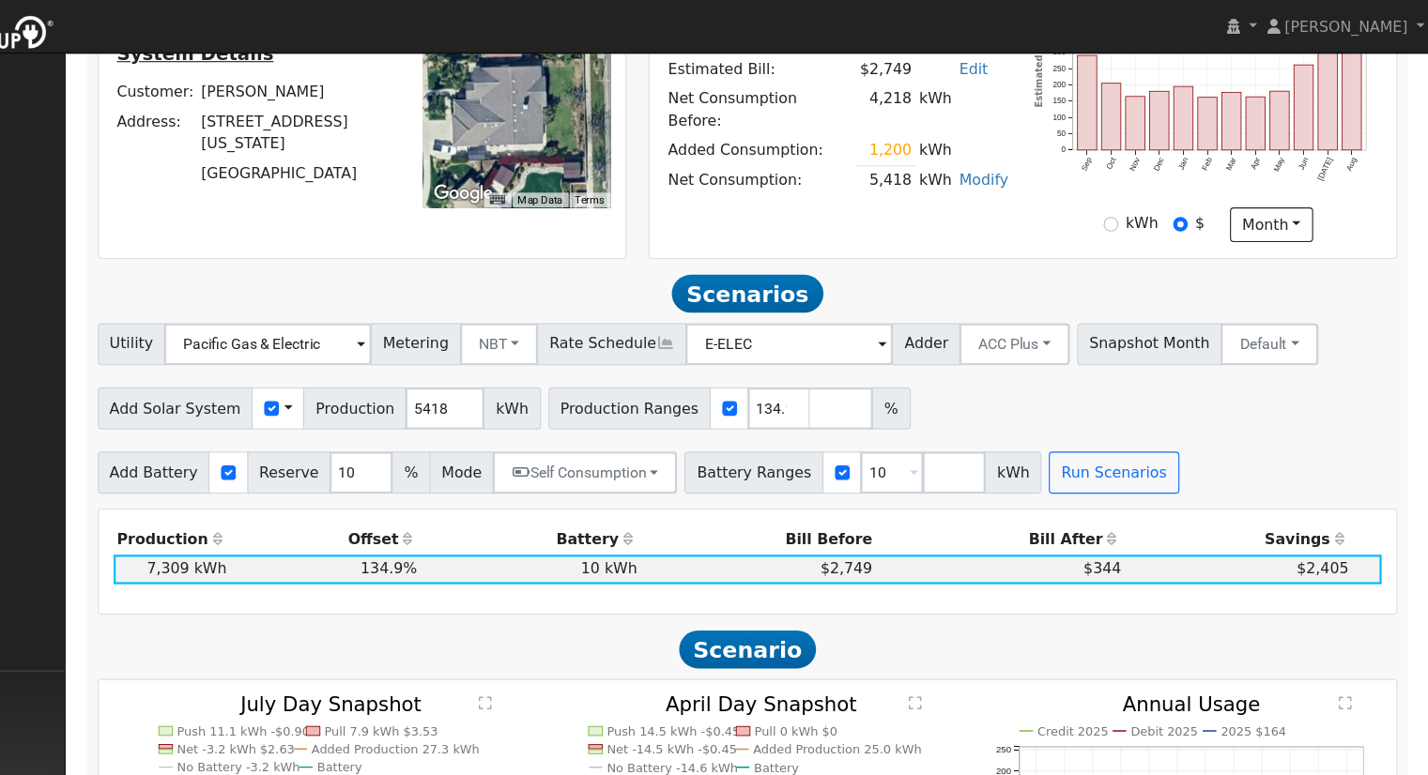
scroll to position [168, 0]
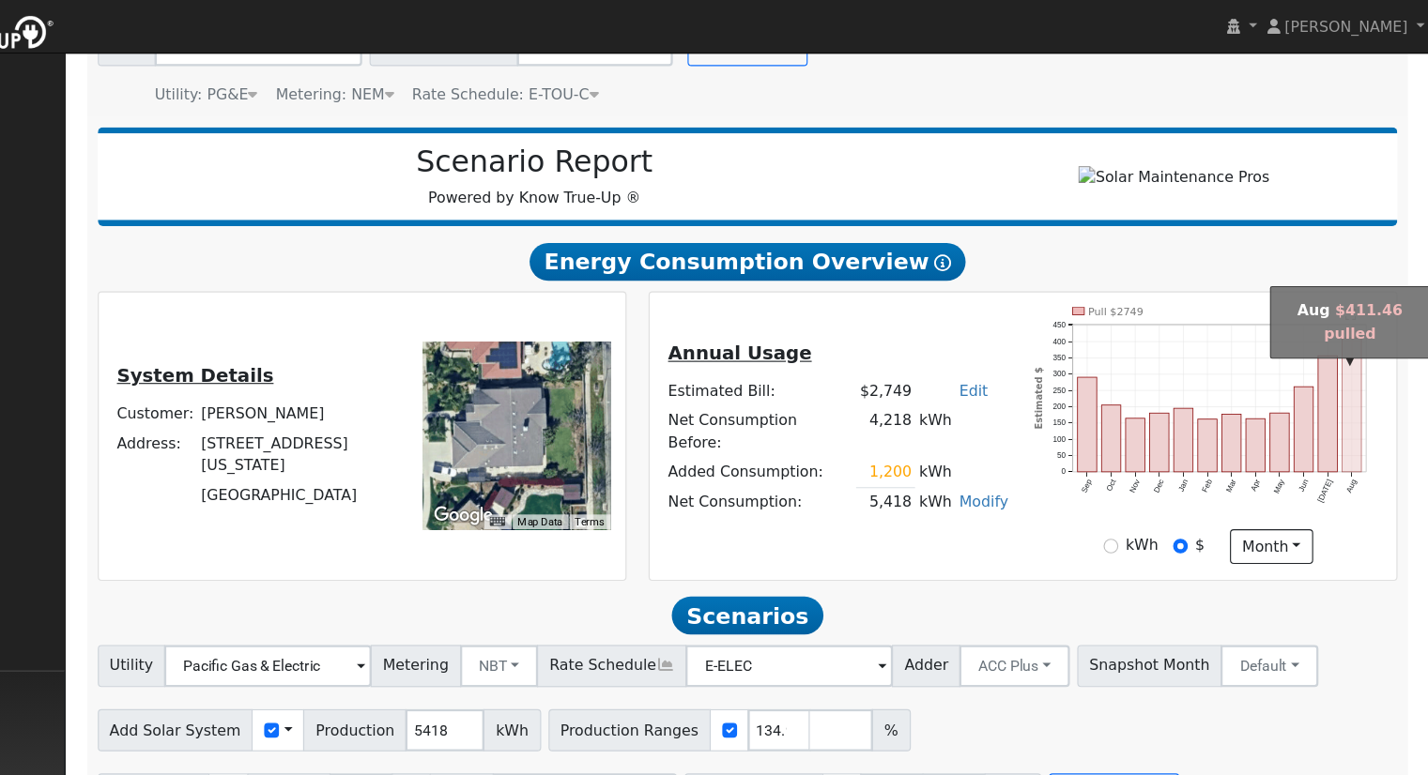
click at [1356, 413] on rect "onclick=""" at bounding box center [1358, 360] width 17 height 119
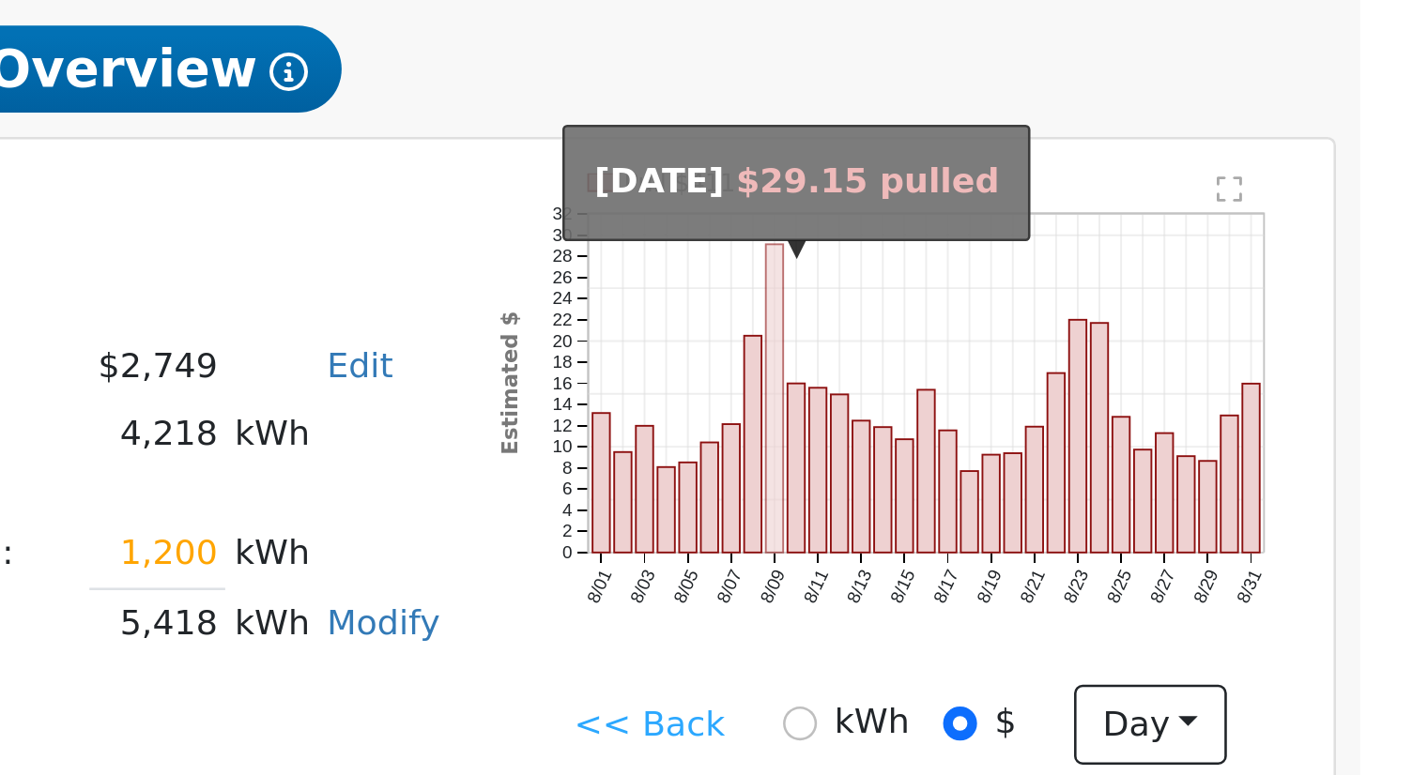
scroll to position [163, 0]
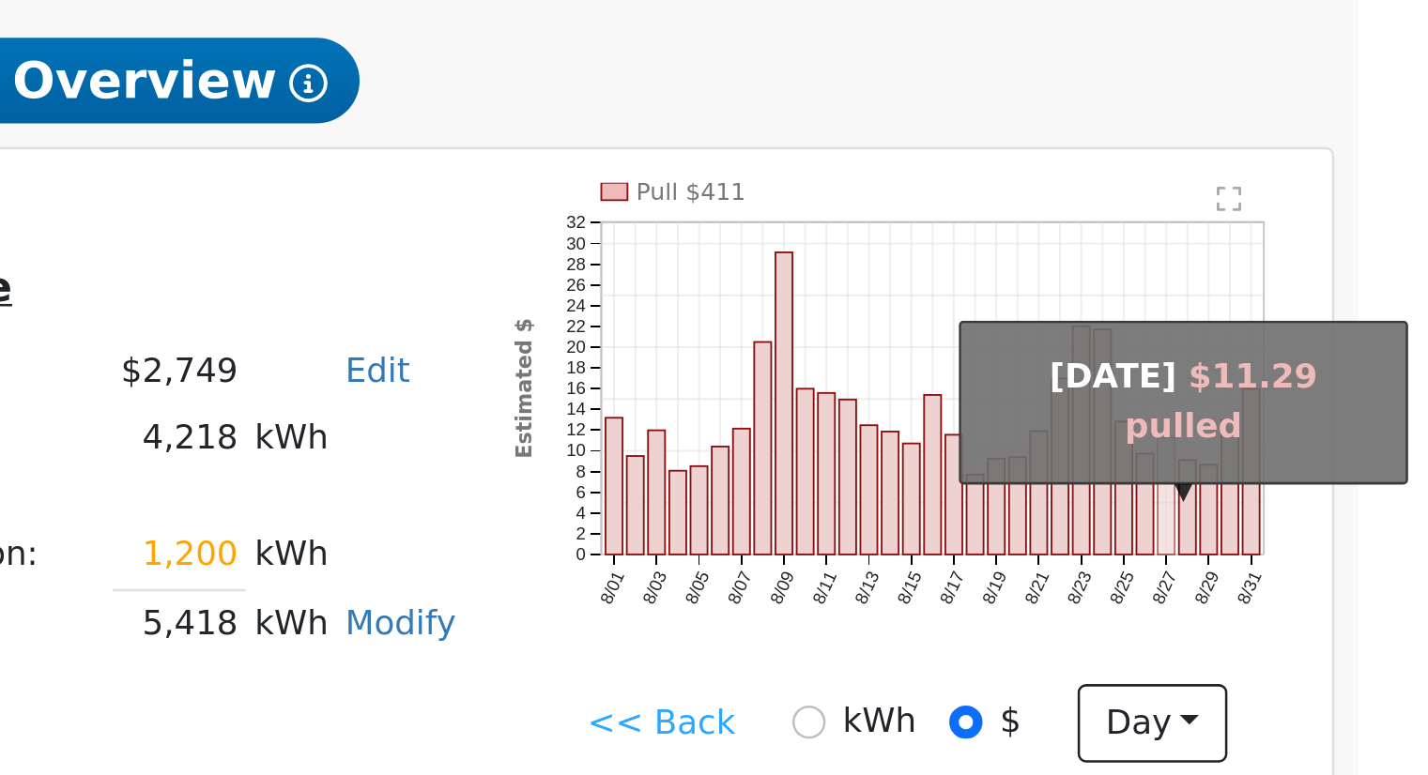
click at [1330, 405] on rect "onclick=""" at bounding box center [1332, 402] width 7 height 46
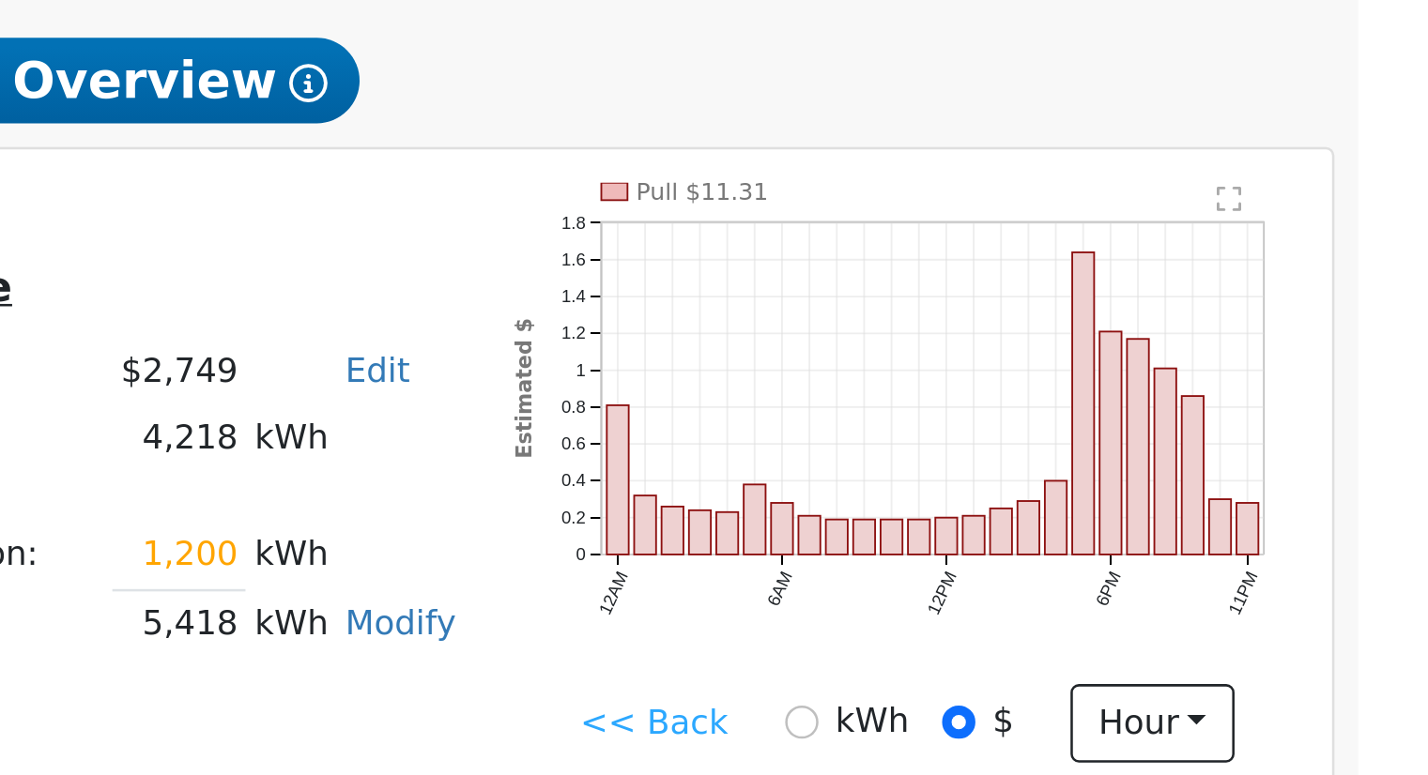
click at [1157, 382] on line at bounding box center [1241, 382] width 262 height 0
click at [1197, 498] on div "kWh" at bounding box center [1206, 492] width 49 height 20
click at [1186, 498] on input "kWh" at bounding box center [1188, 491] width 13 height 13
radio input "true"
radio input "false"
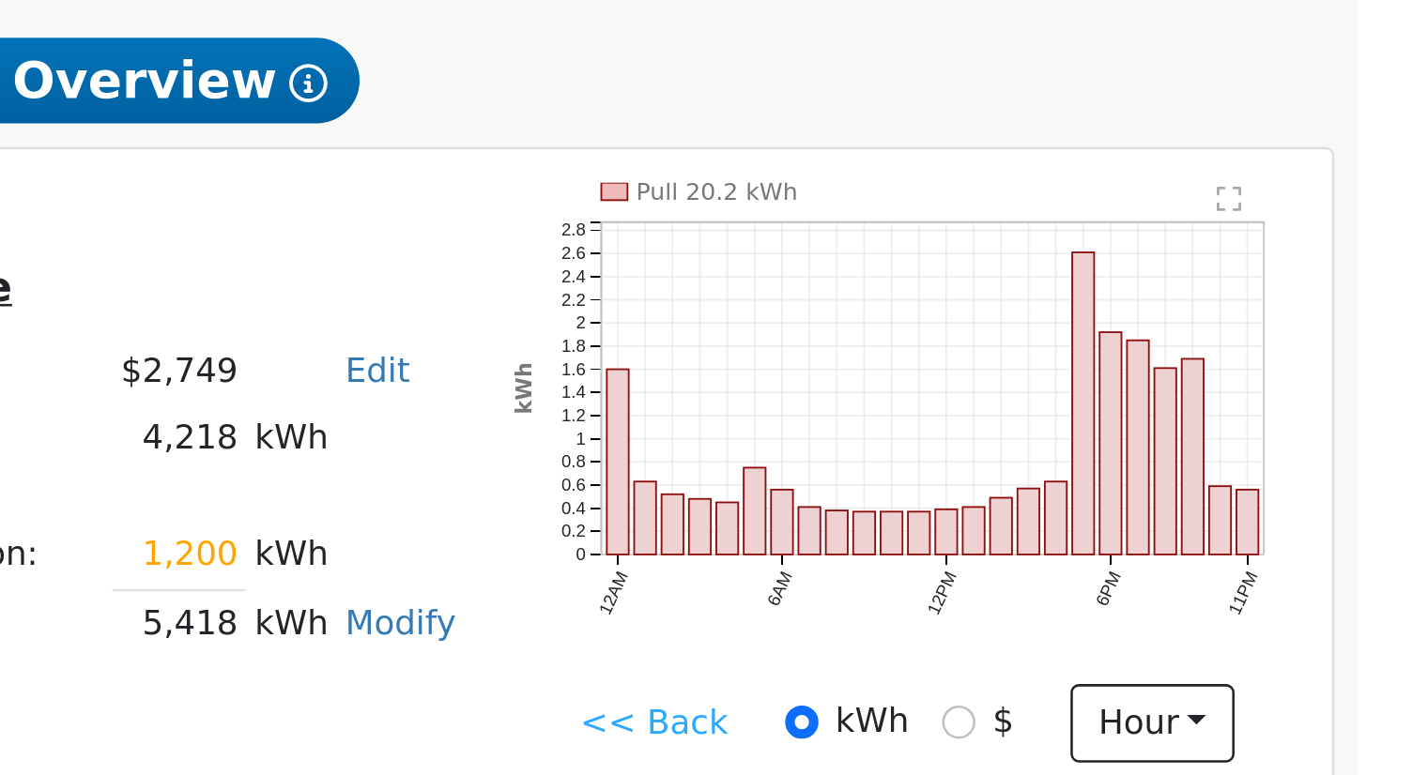
click at [1128, 498] on link "<< Back" at bounding box center [1130, 493] width 58 height 20
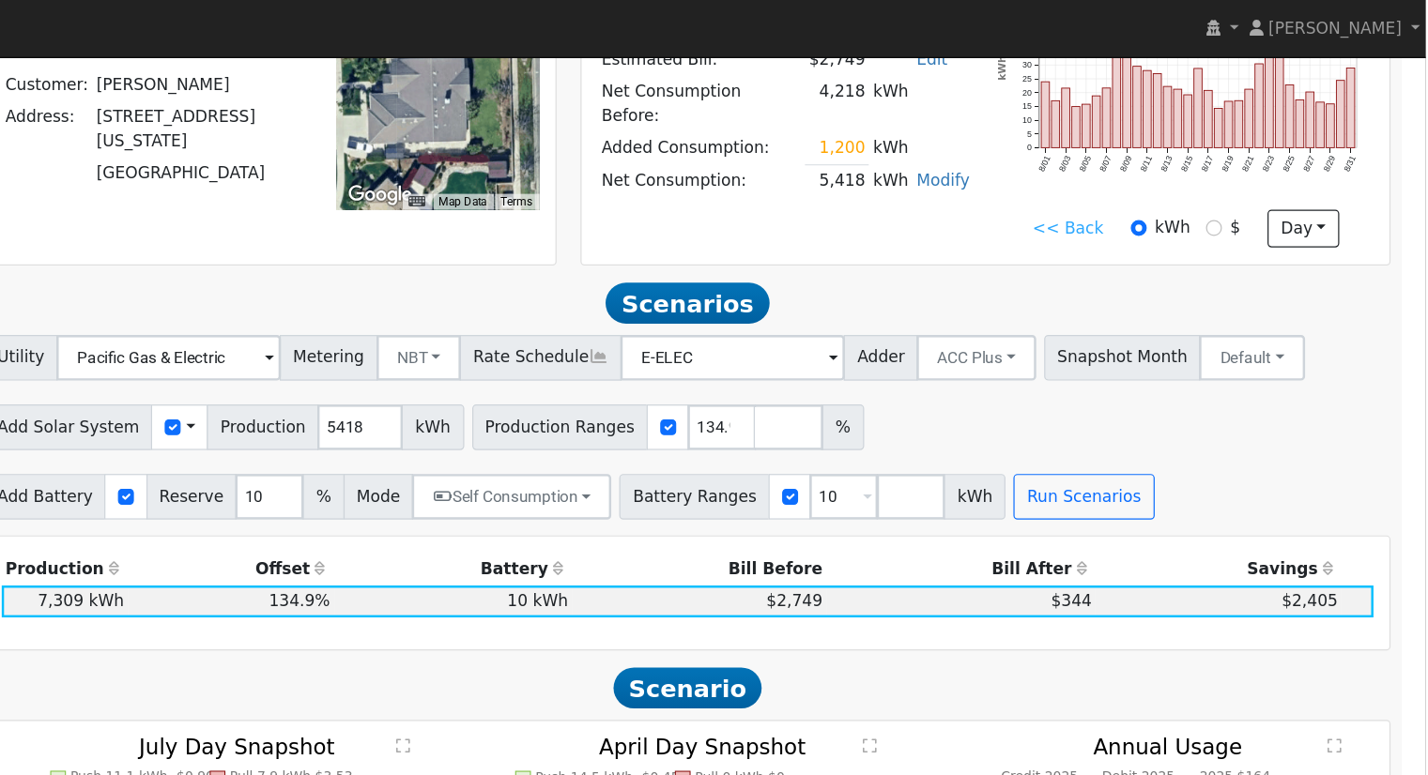
scroll to position [467, 0]
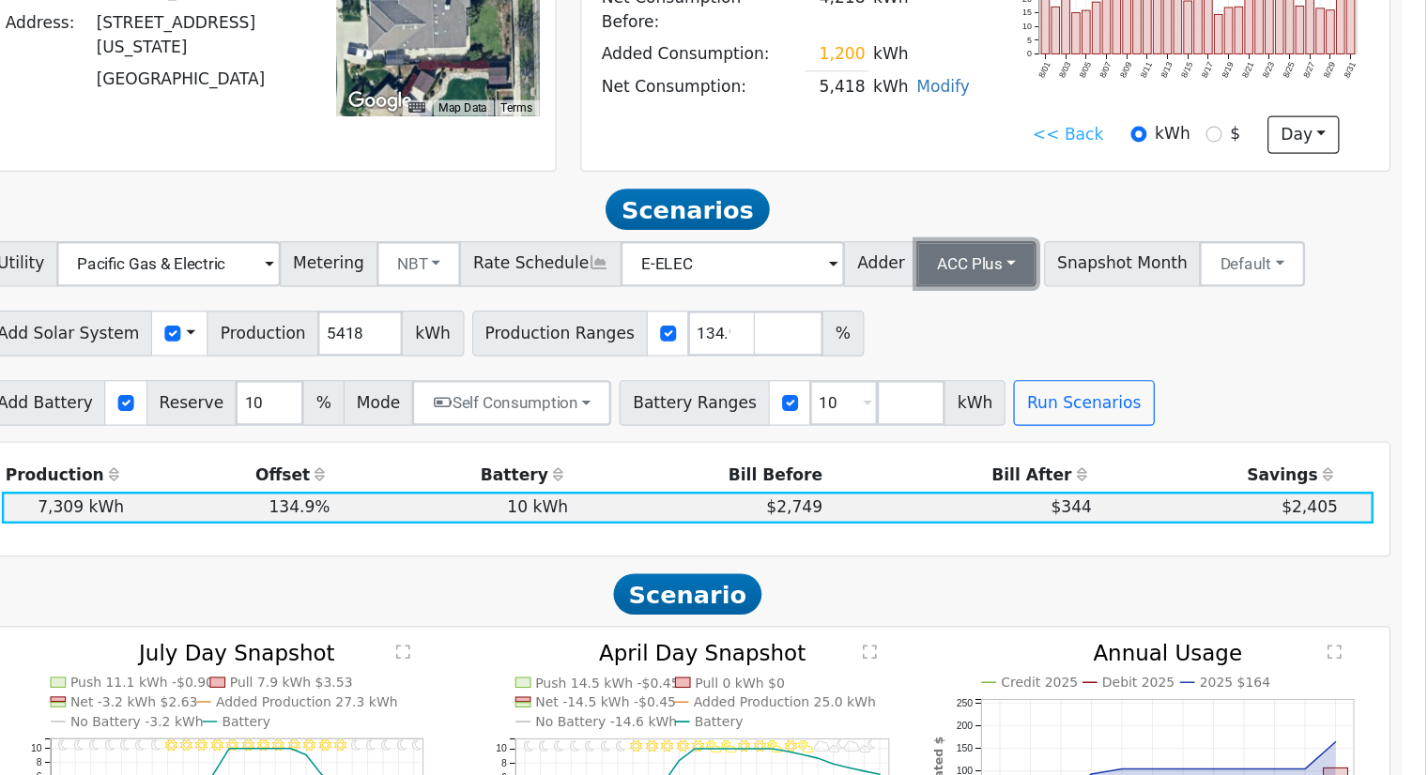
click at [1032, 313] on button "ACC Plus" at bounding box center [1057, 295] width 99 height 38
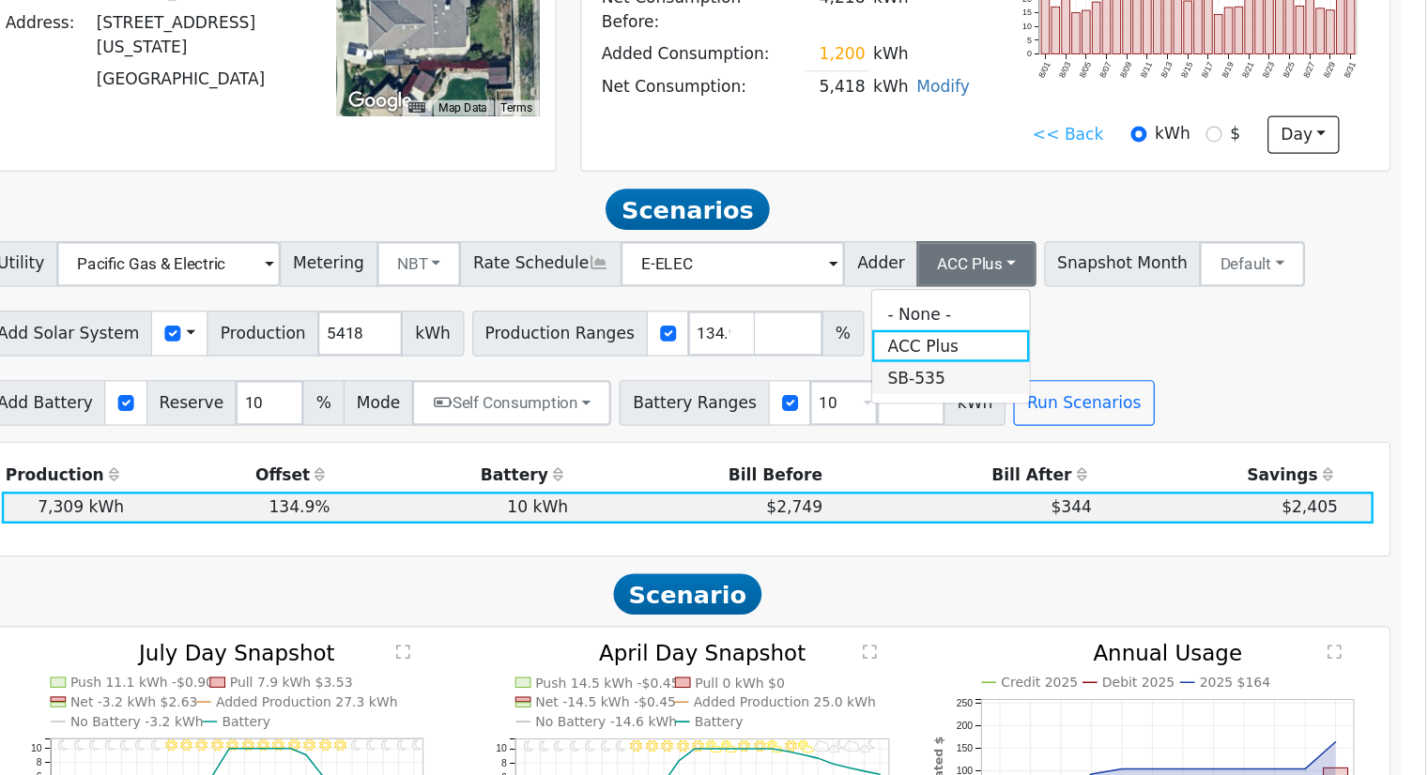
click at [1036, 395] on link "SB-535" at bounding box center [1037, 388] width 130 height 26
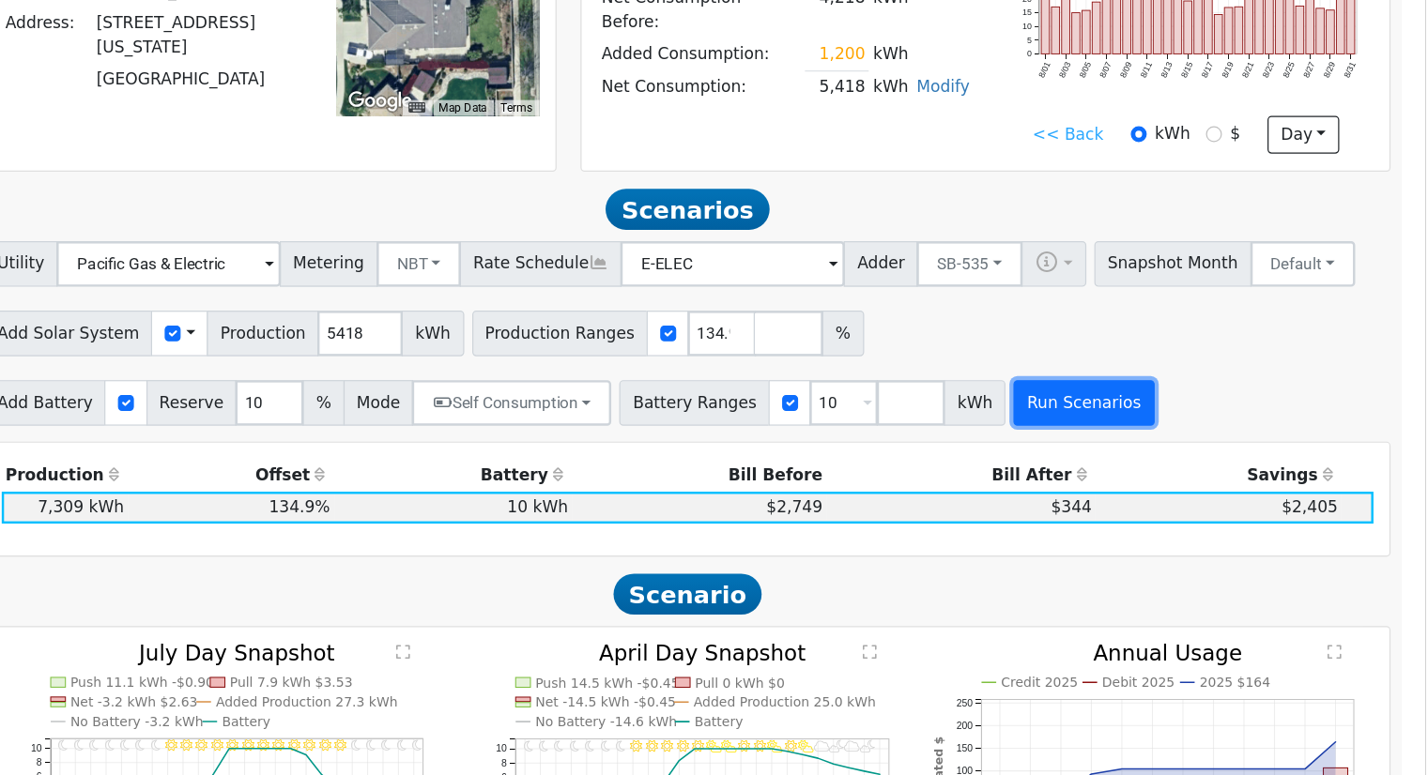
click at [1111, 414] on button "Run Scenarios" at bounding box center [1145, 410] width 115 height 38
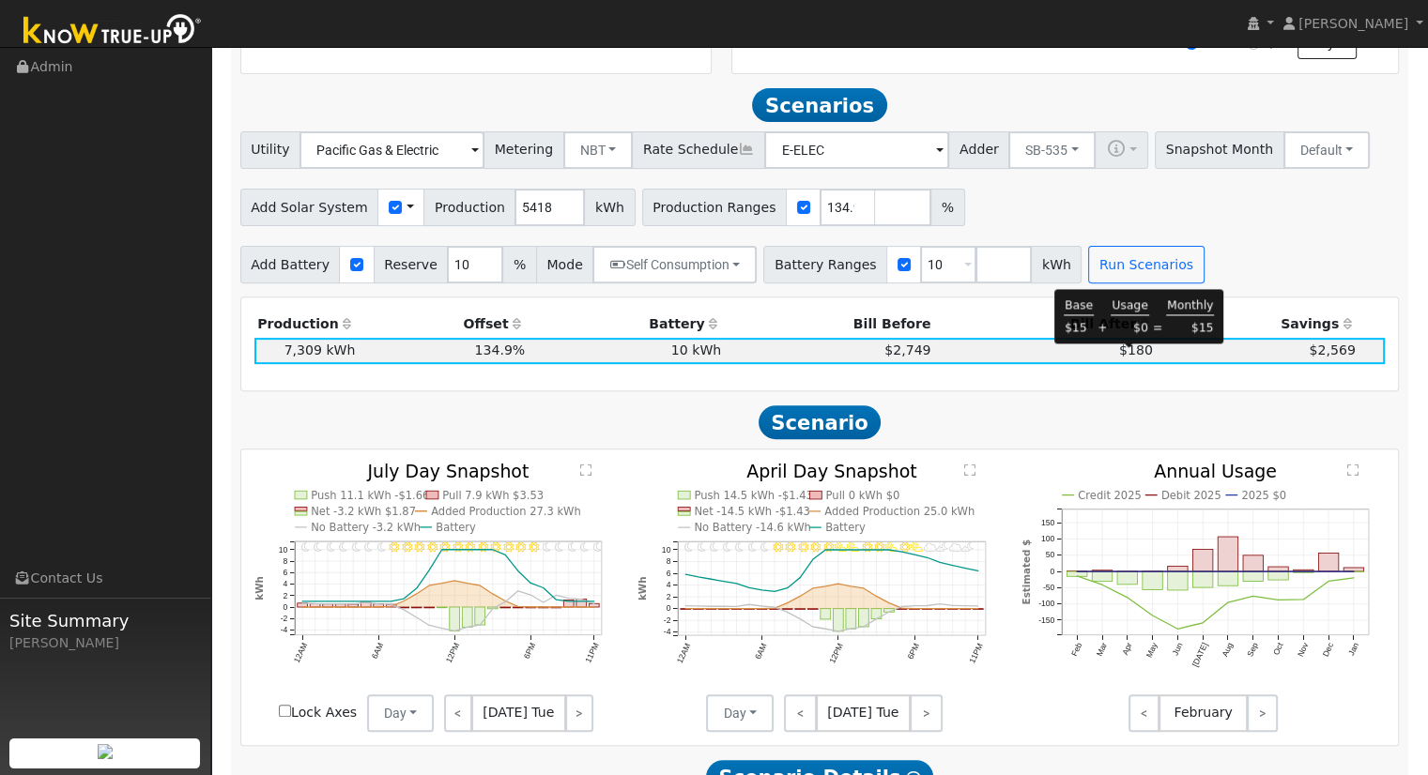
scroll to position [608, 0]
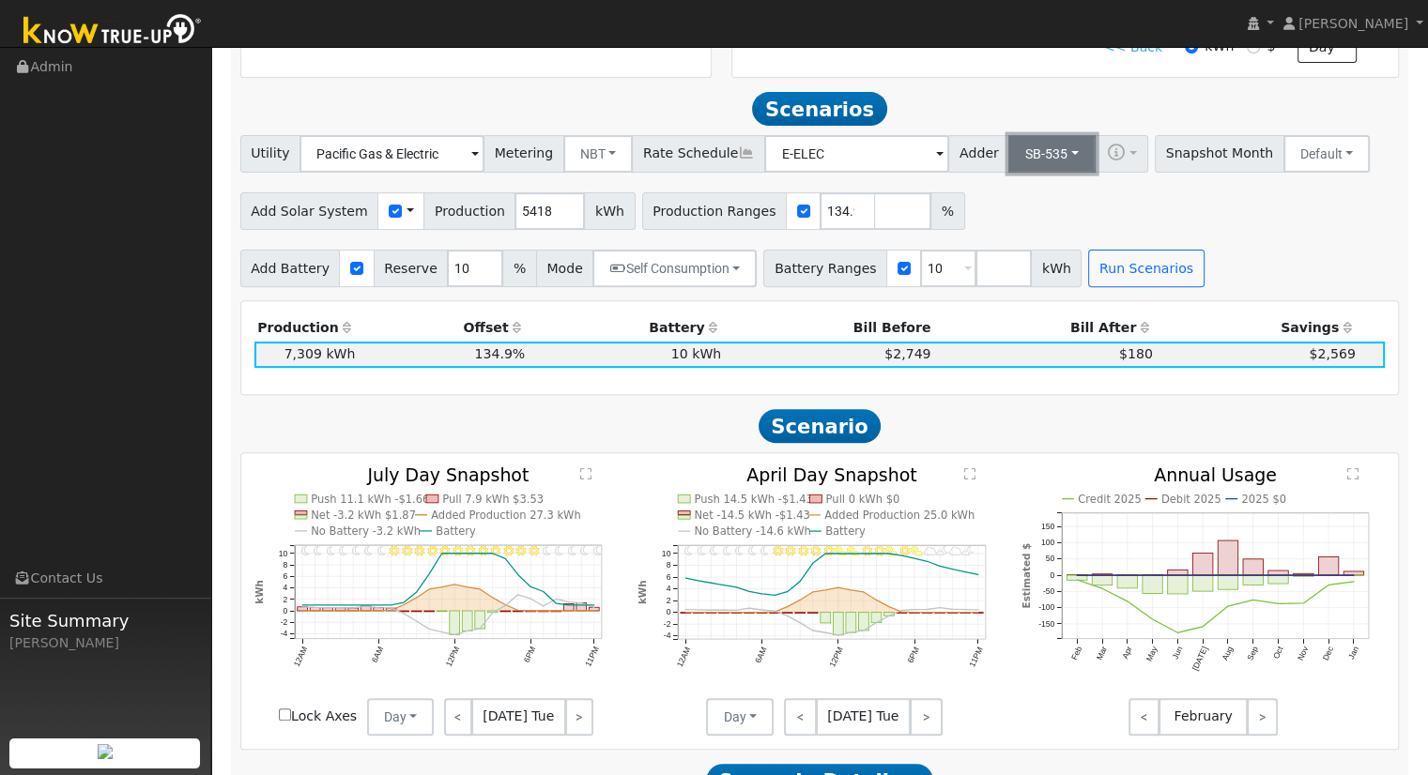
click at [1019, 166] on button "SB-535" at bounding box center [1051, 154] width 87 height 38
click at [1010, 235] on link "ACC Plus" at bounding box center [1037, 221] width 130 height 26
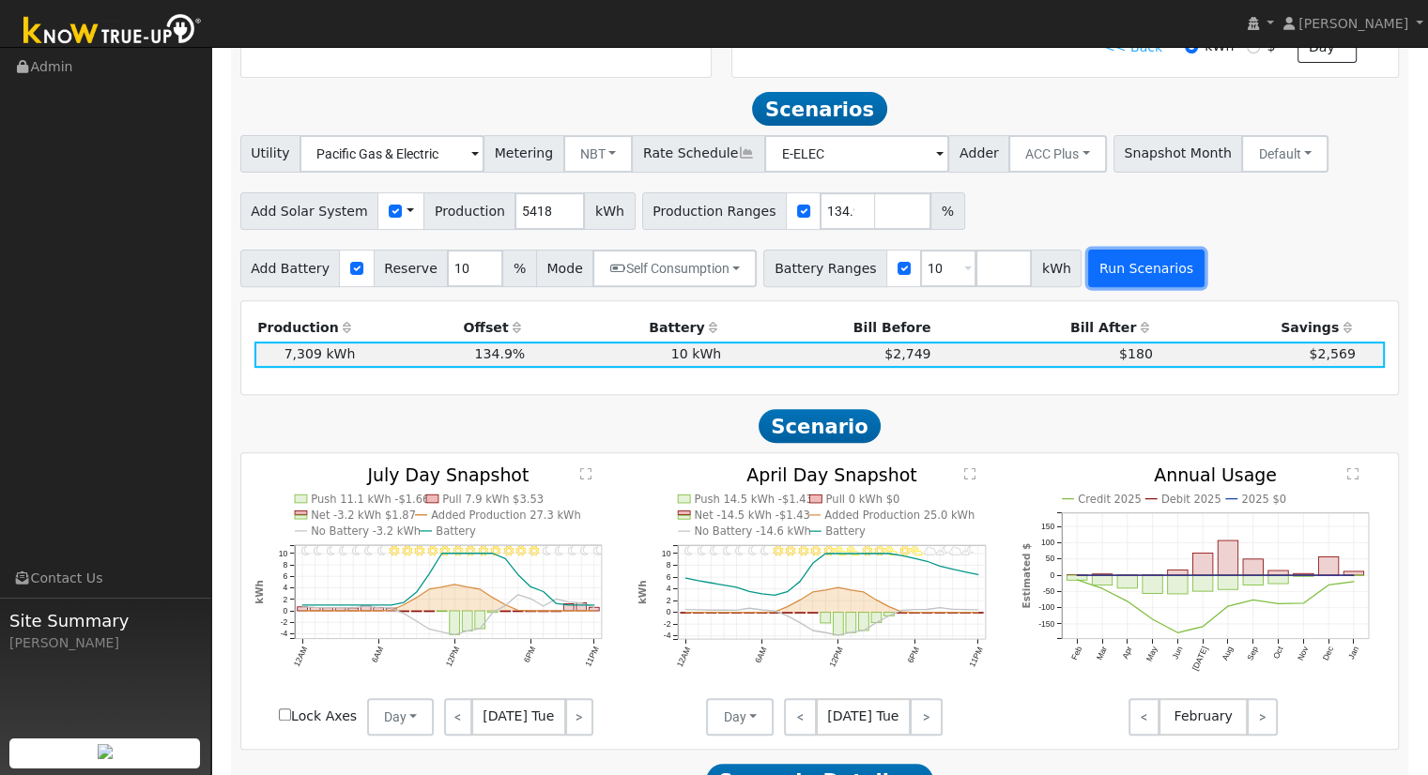
click at [1088, 274] on button "Run Scenarios" at bounding box center [1145, 269] width 115 height 38
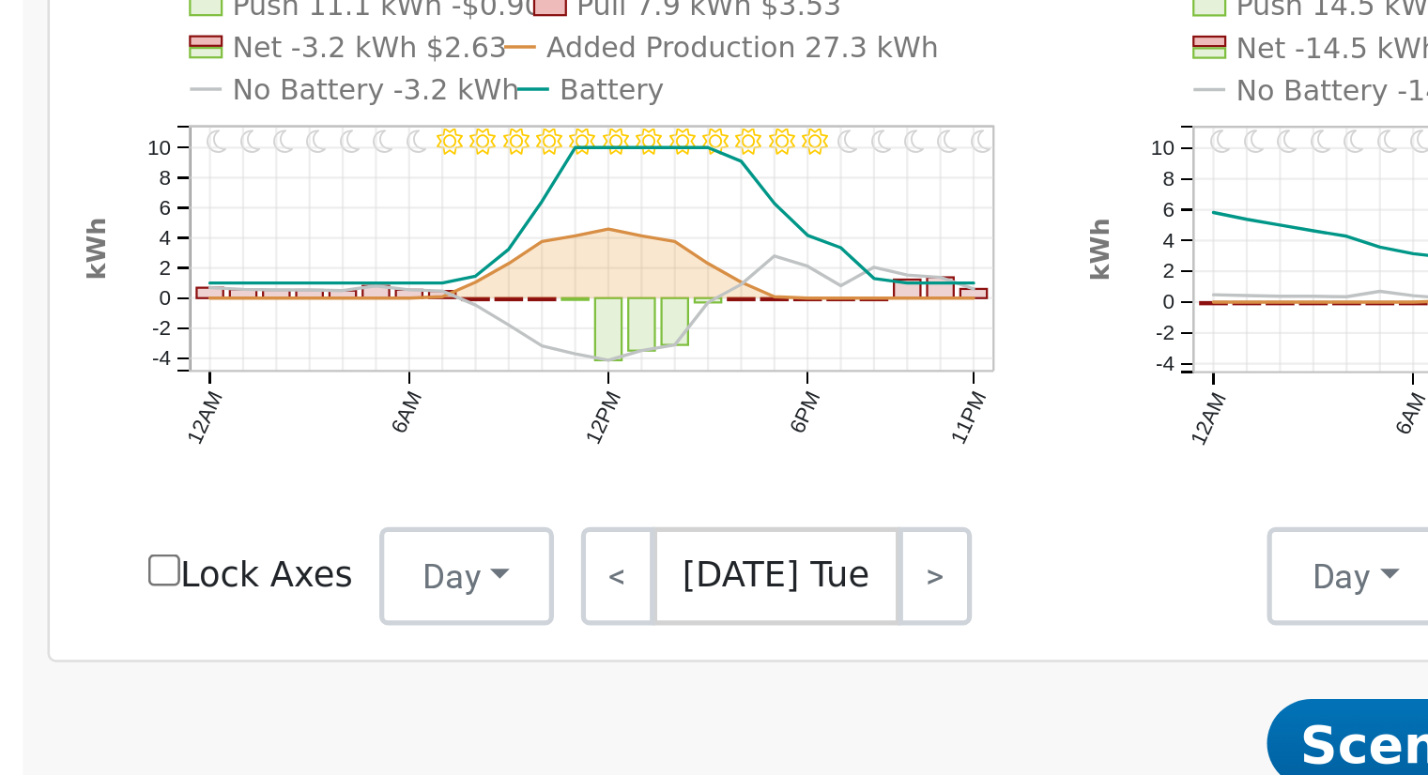
scroll to position [661, 0]
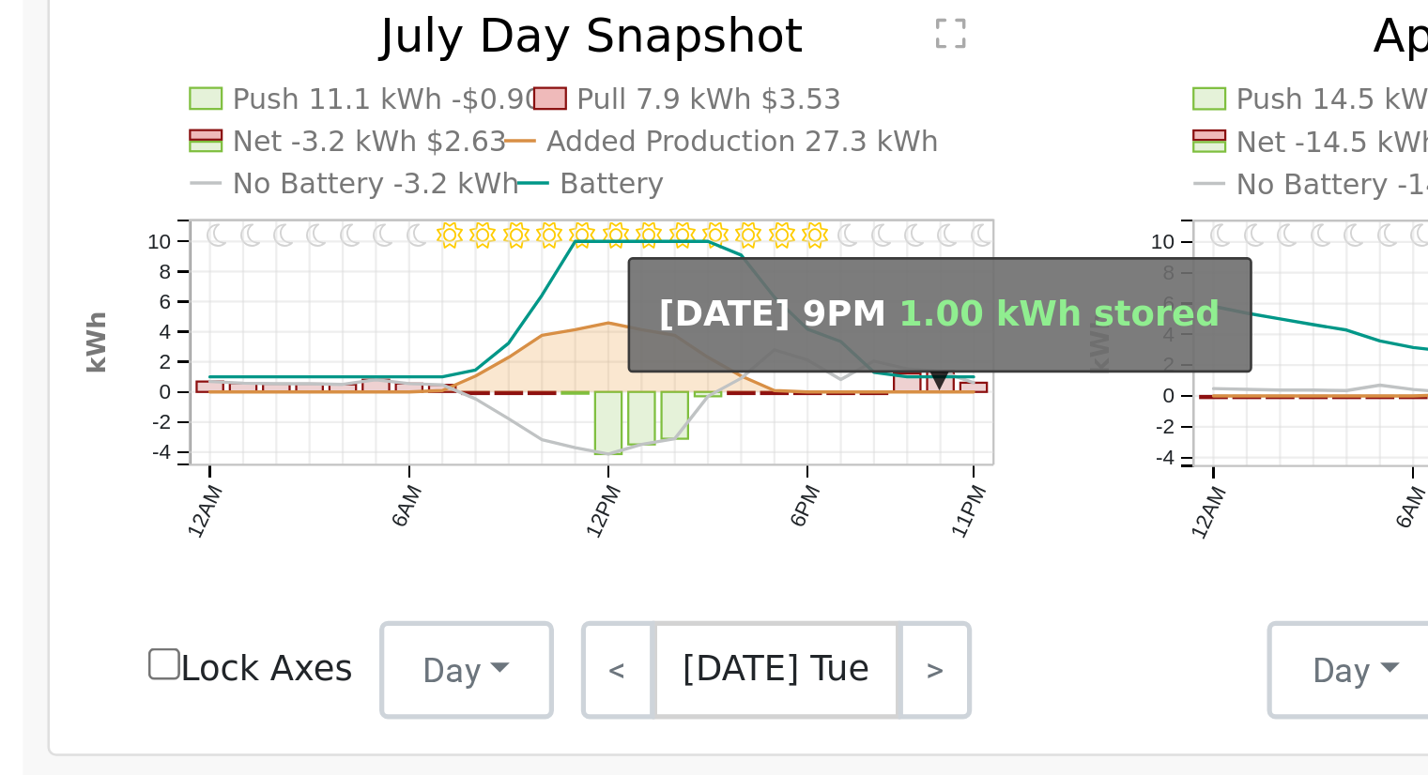
click at [578, 541] on icon "11PM - Clear 10PM - Clear 9PM - Clear 8PM - Clear 7PM - Clear 6PM - Clear 5PM -…" at bounding box center [436, 544] width 364 height 260
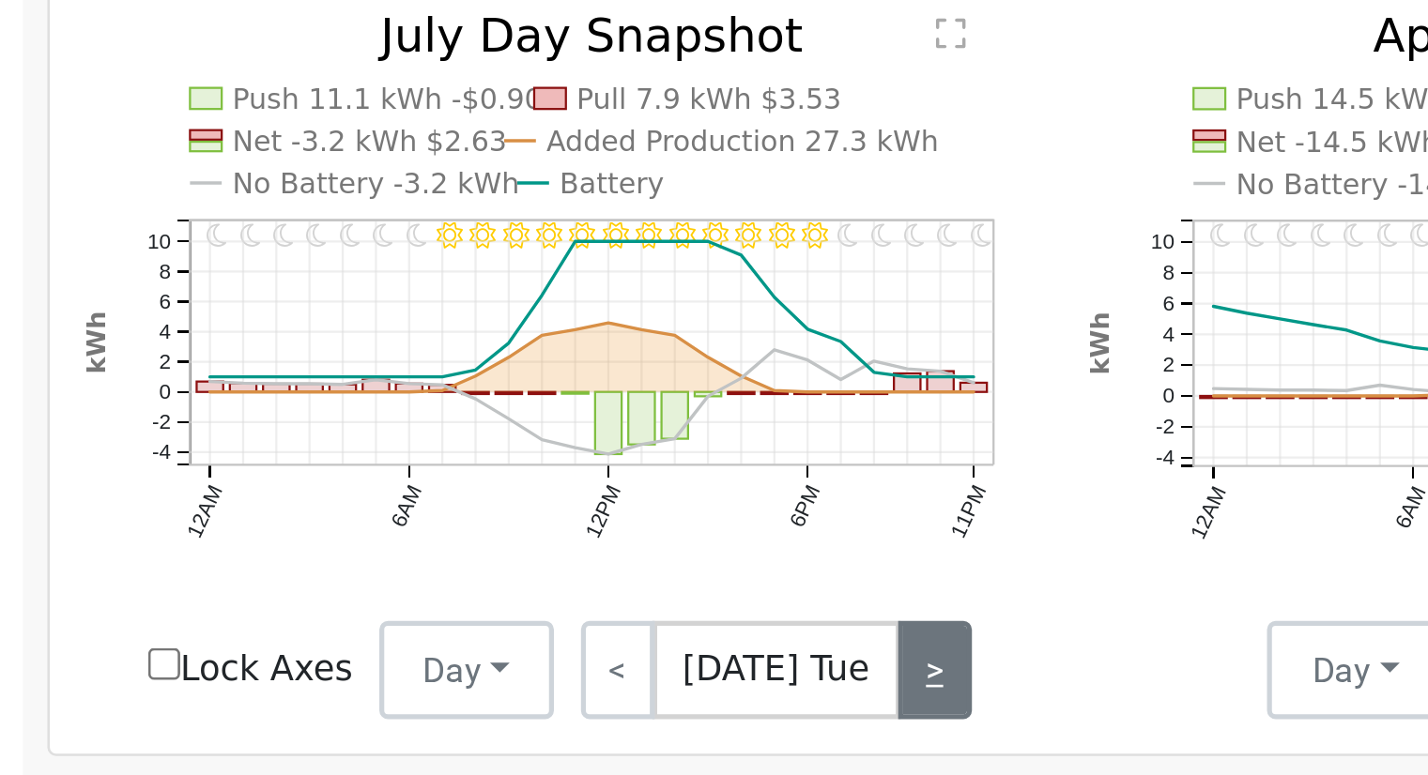
click at [573, 670] on link ">" at bounding box center [579, 665] width 28 height 38
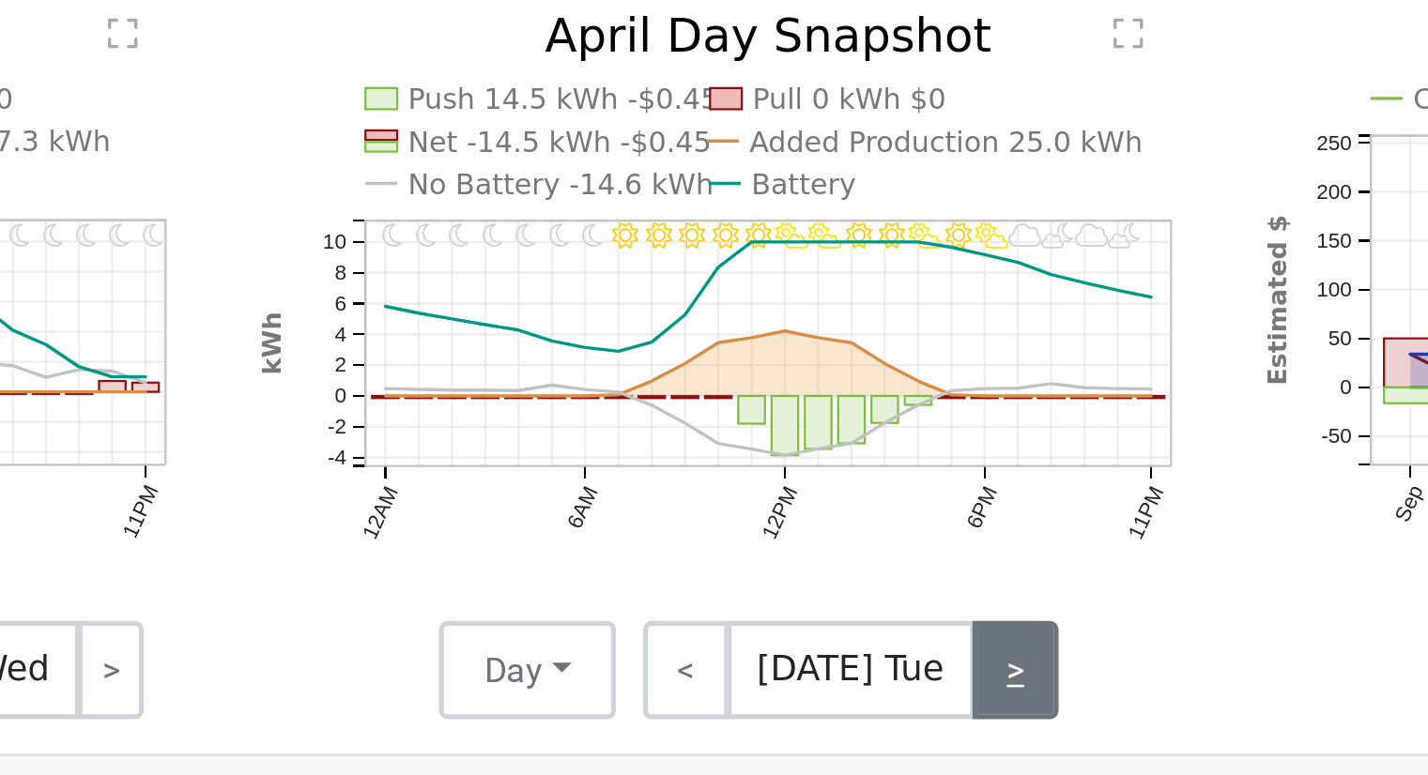
click at [922, 668] on link ">" at bounding box center [926, 665] width 33 height 38
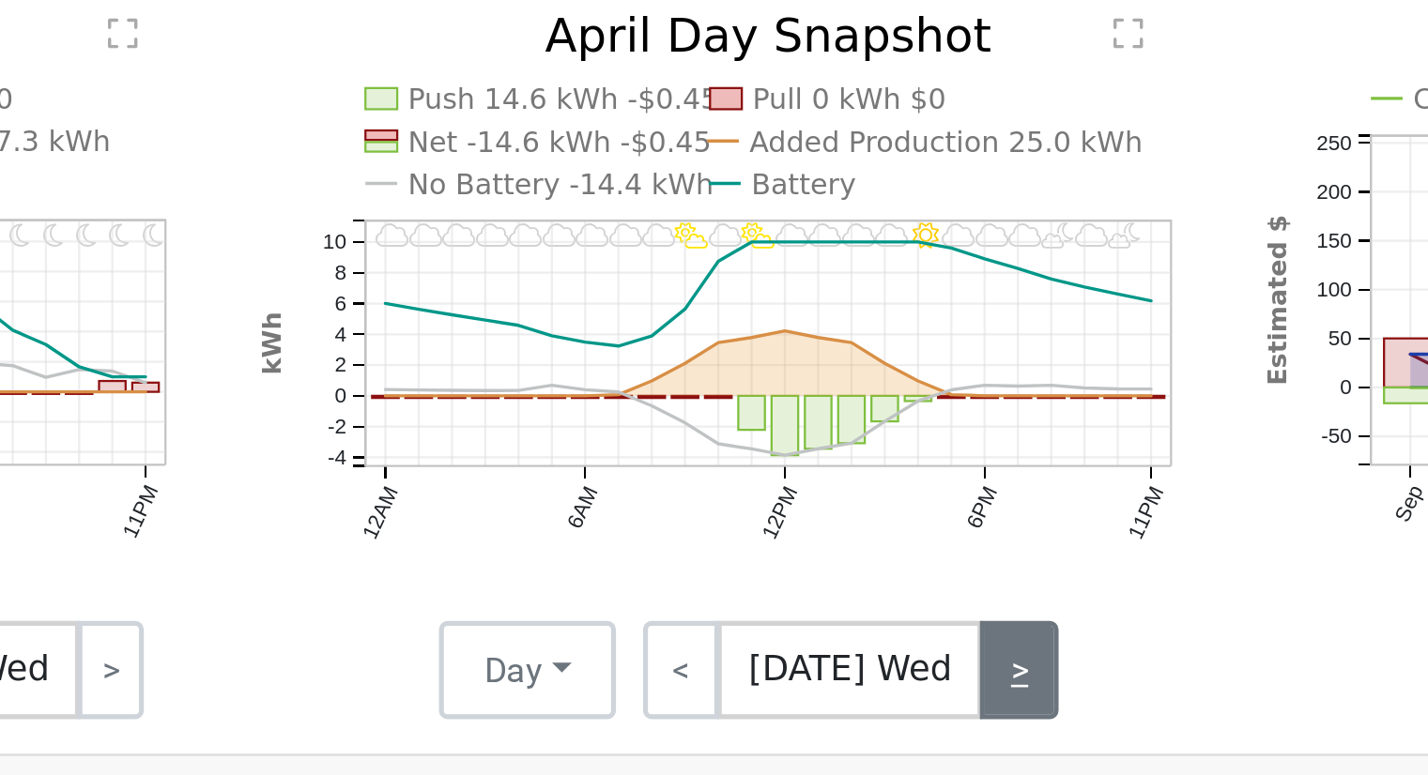
click at [918, 667] on link ">" at bounding box center [927, 665] width 30 height 38
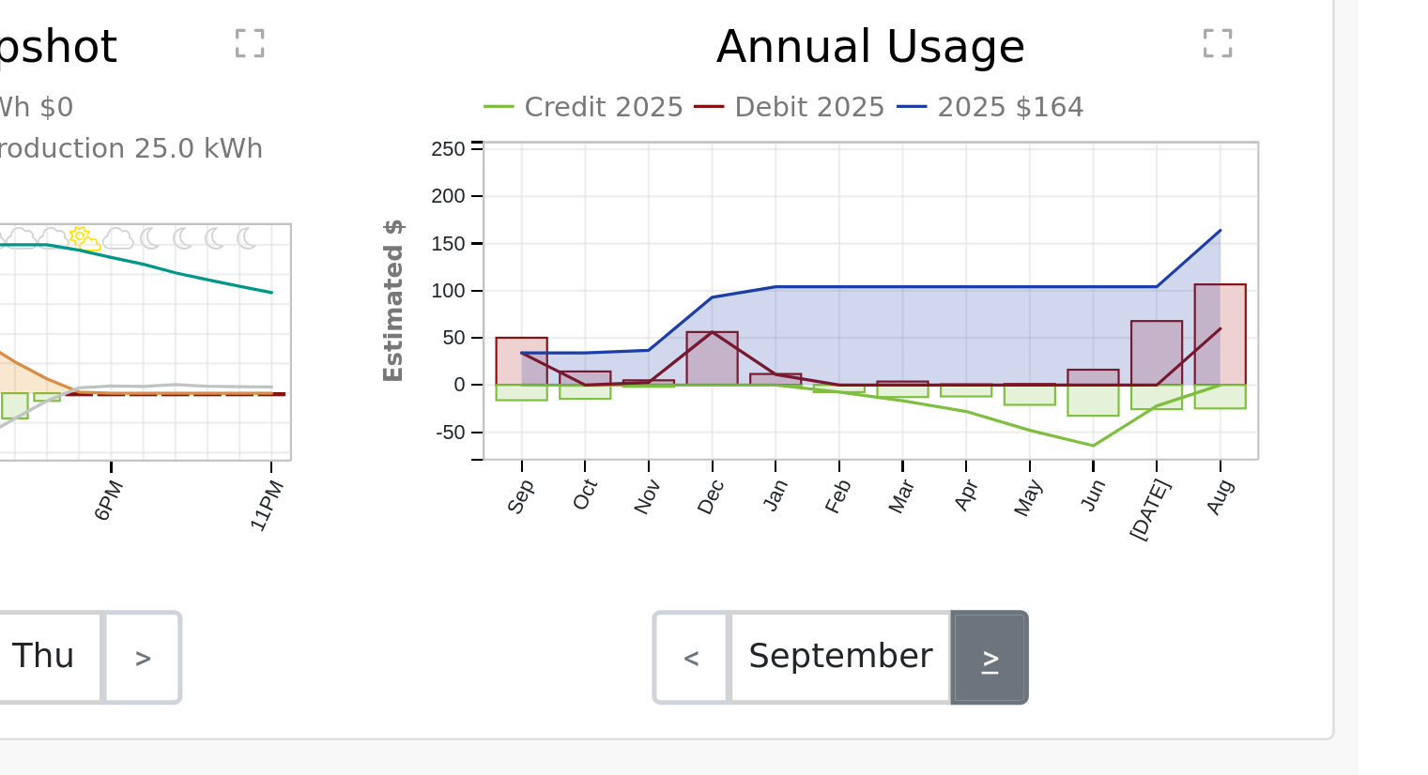
click at [1263, 667] on link ">" at bounding box center [1262, 665] width 31 height 38
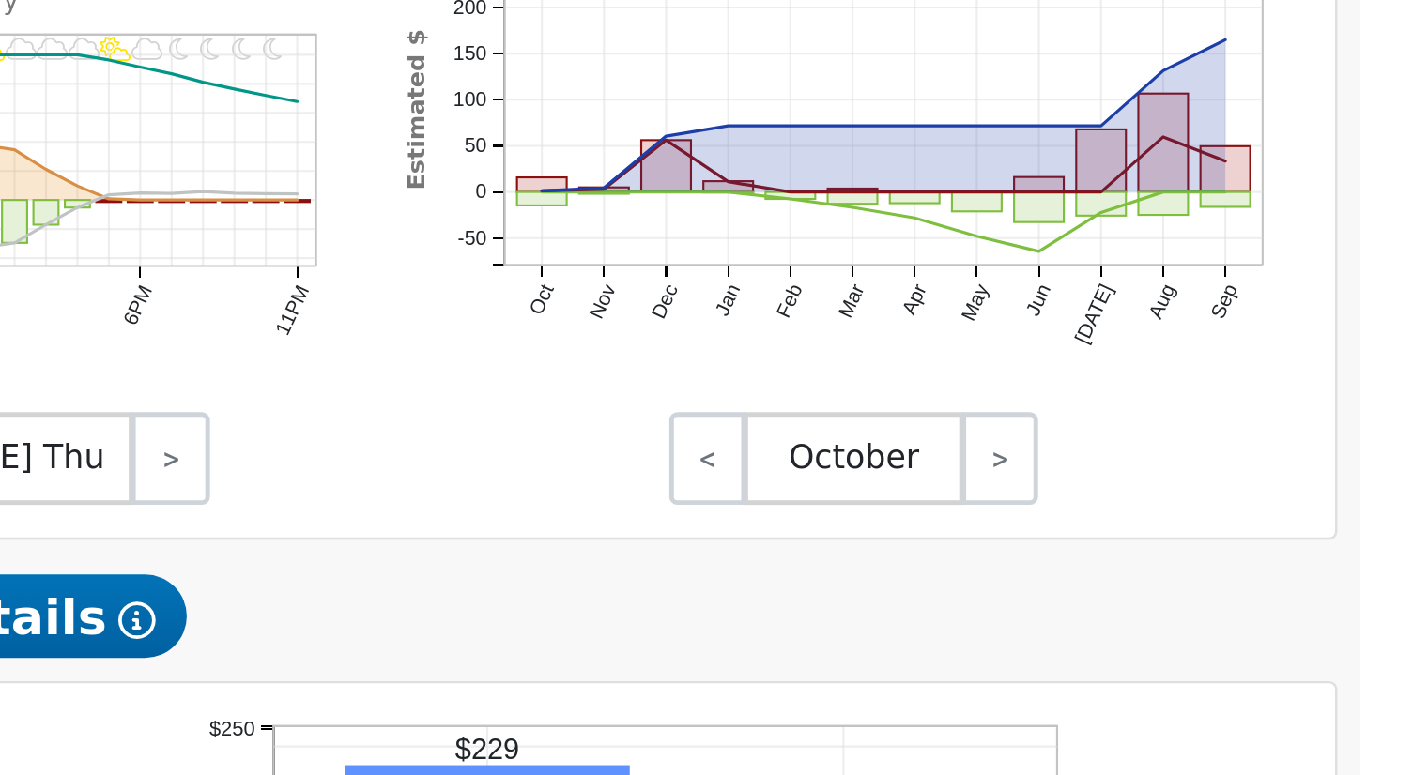
scroll to position [679, 0]
